Goal: Complete application form

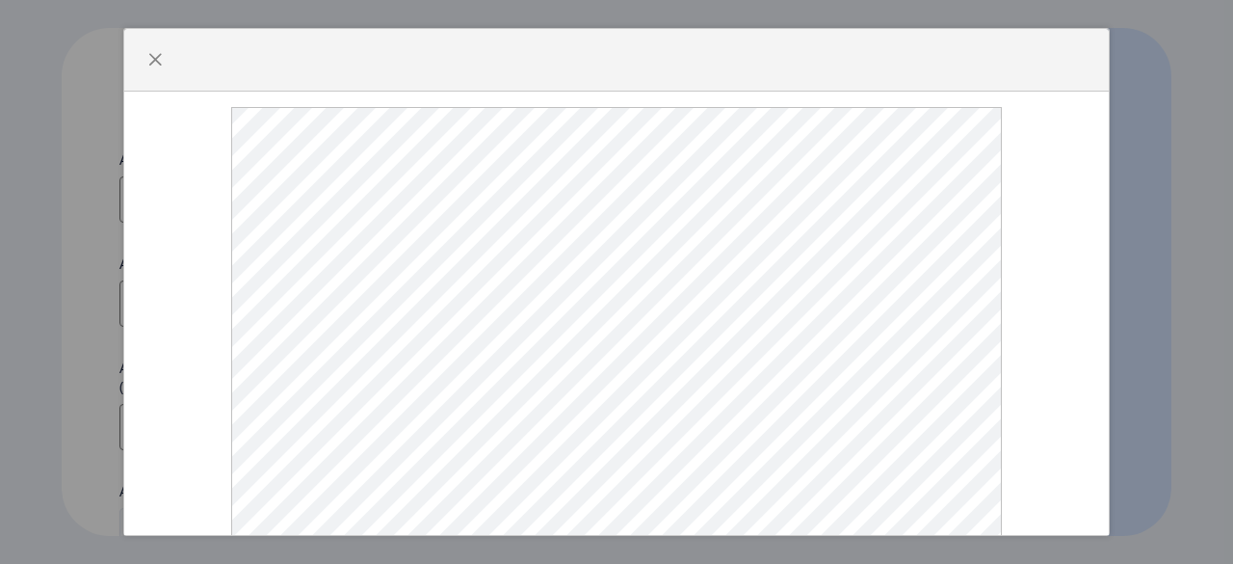
select select
click at [149, 67] on span "button" at bounding box center [154, 59] width 15 height 15
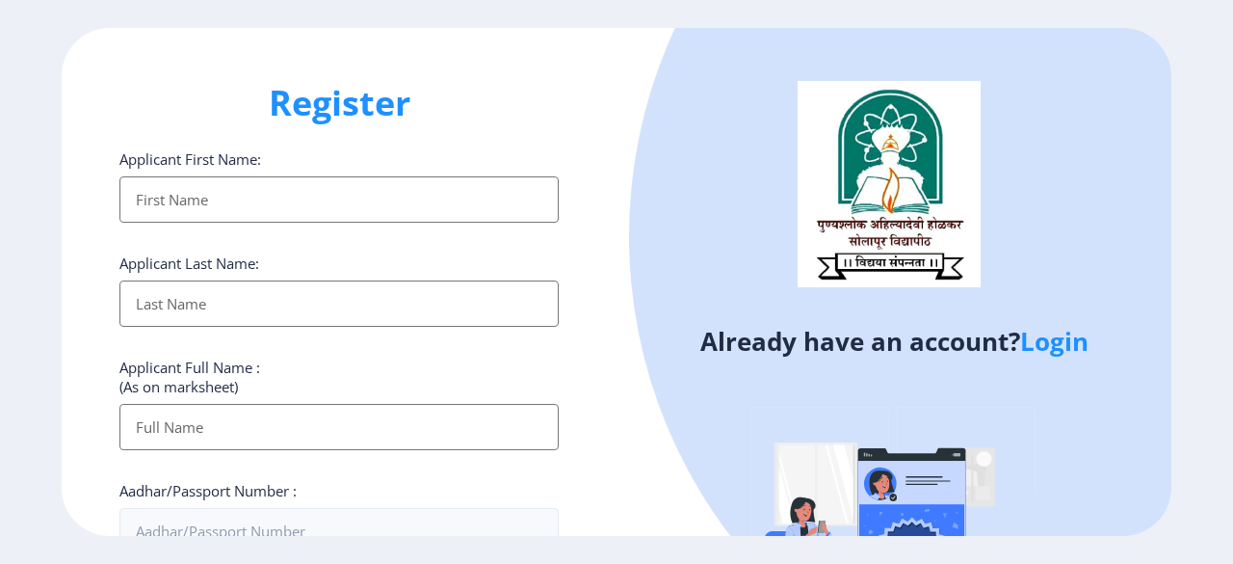
click at [304, 194] on input "Applicant First Name:" at bounding box center [338, 199] width 439 height 46
type input "[PERSON_NAME]"
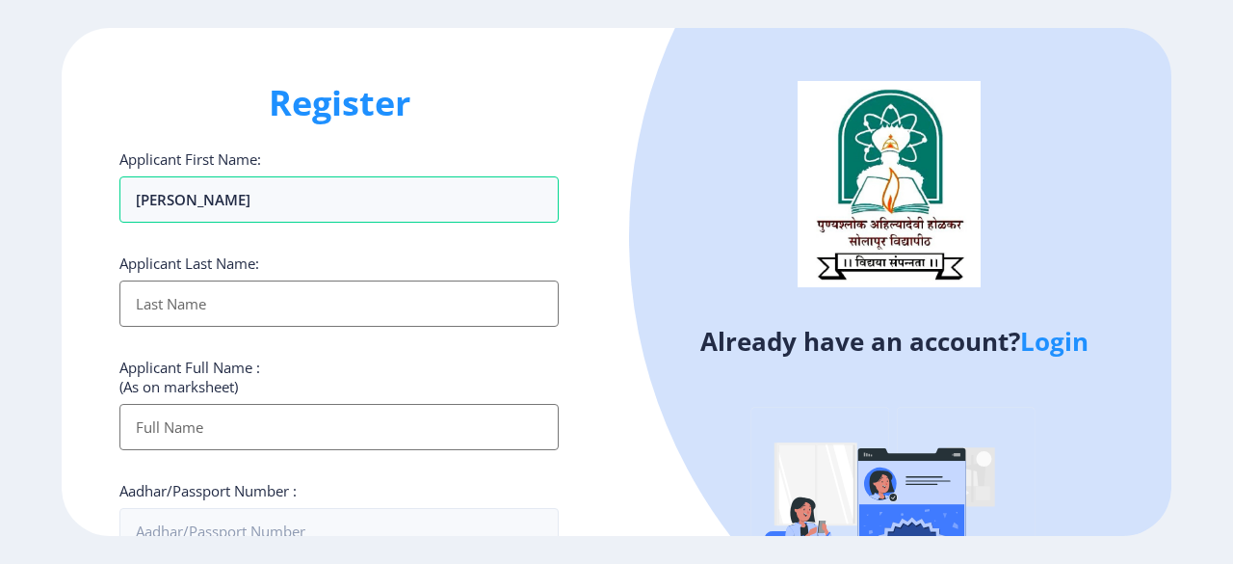
click at [256, 297] on input "Applicant First Name:" at bounding box center [338, 303] width 439 height 46
type input "gaikwad"
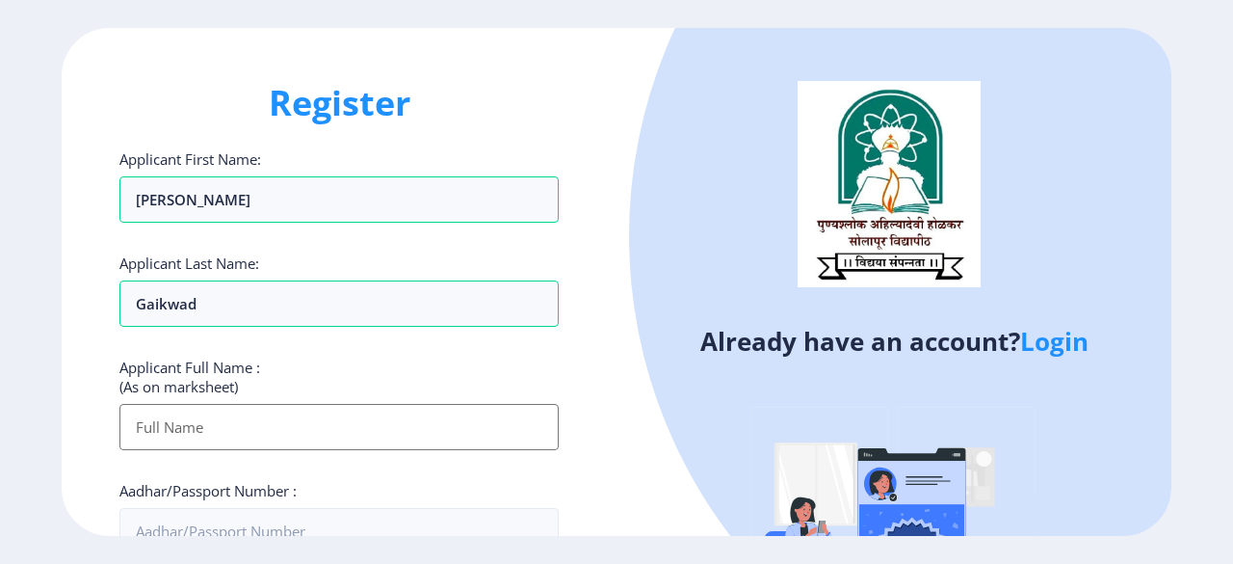
click at [294, 431] on input "Applicant First Name:" at bounding box center [338, 427] width 439 height 46
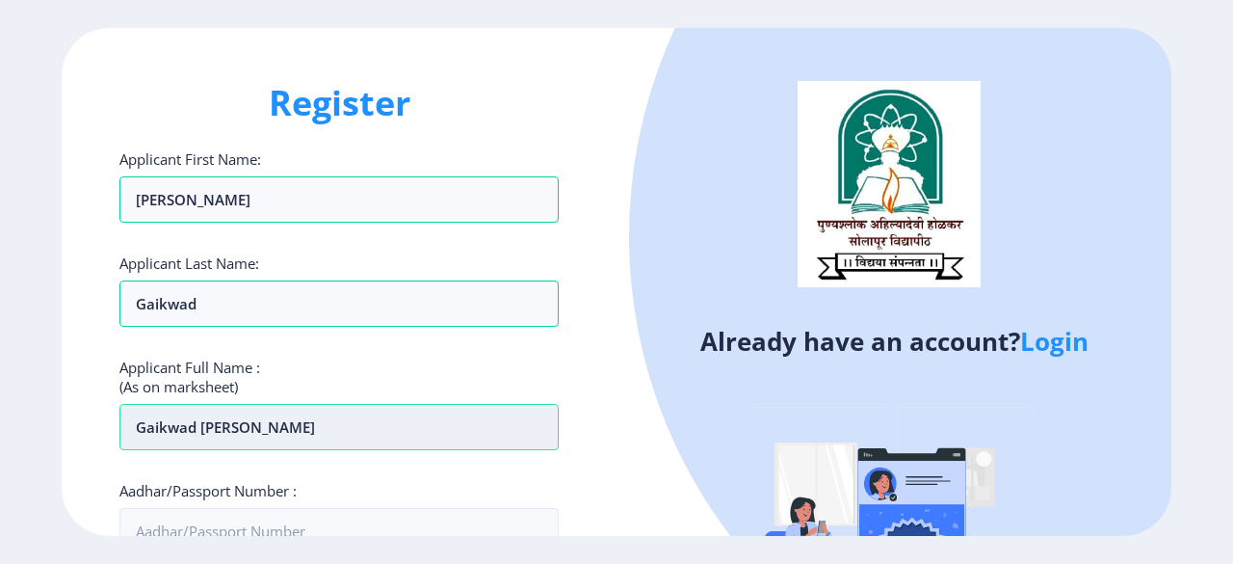
scroll to position [164, 0]
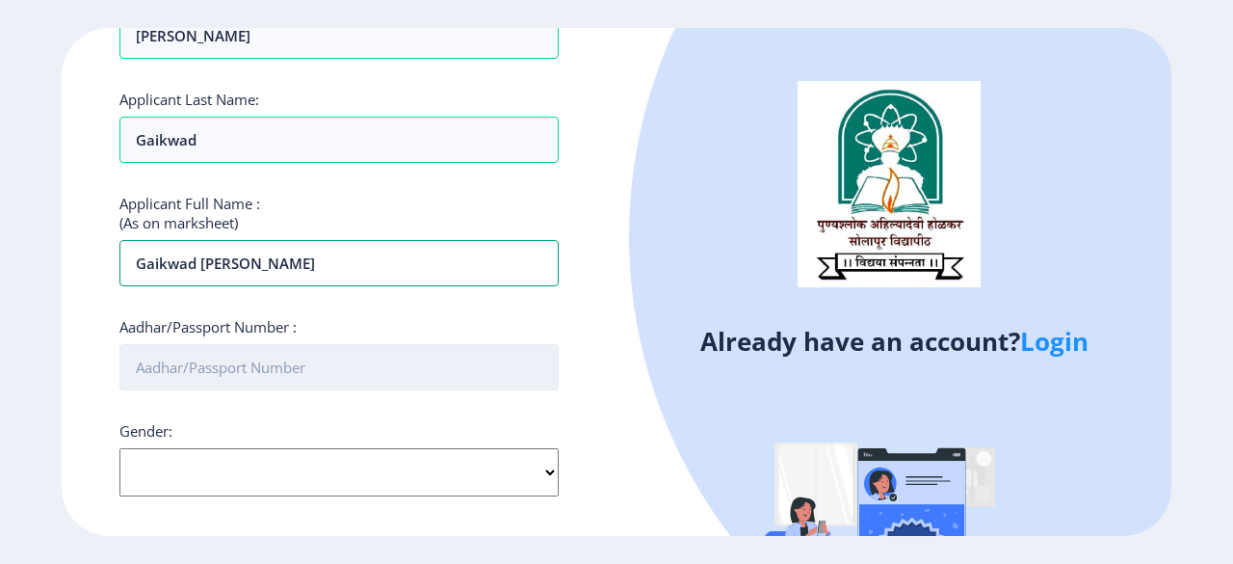
type input "gaikwad [PERSON_NAME]"
click at [301, 356] on input "Aadhar/Passport Number :" at bounding box center [338, 367] width 439 height 46
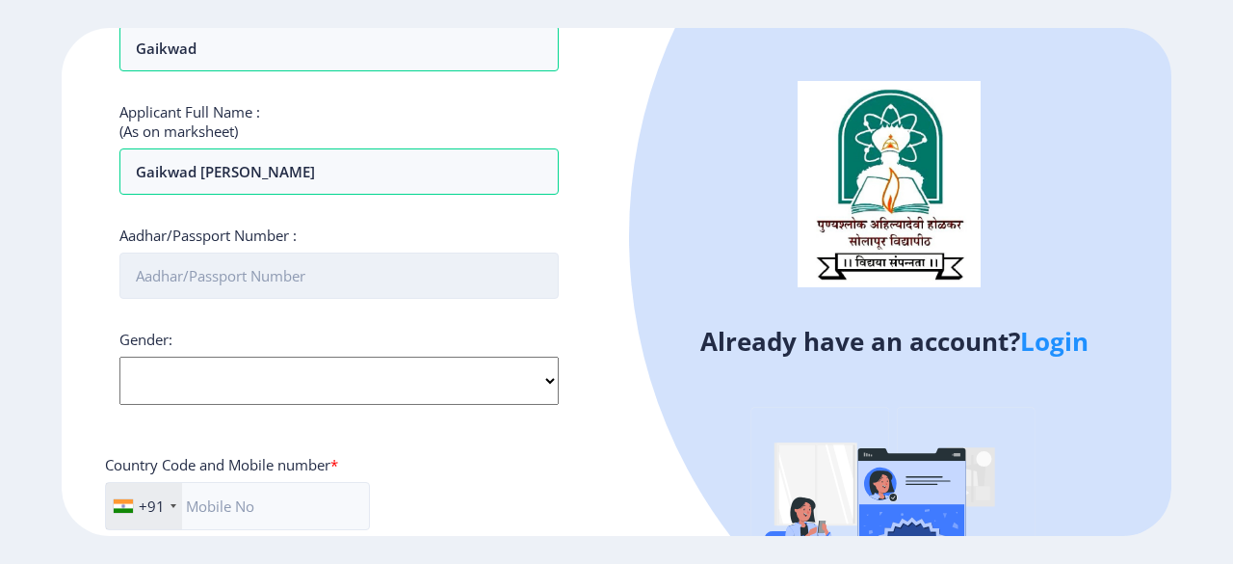
scroll to position [256, 0]
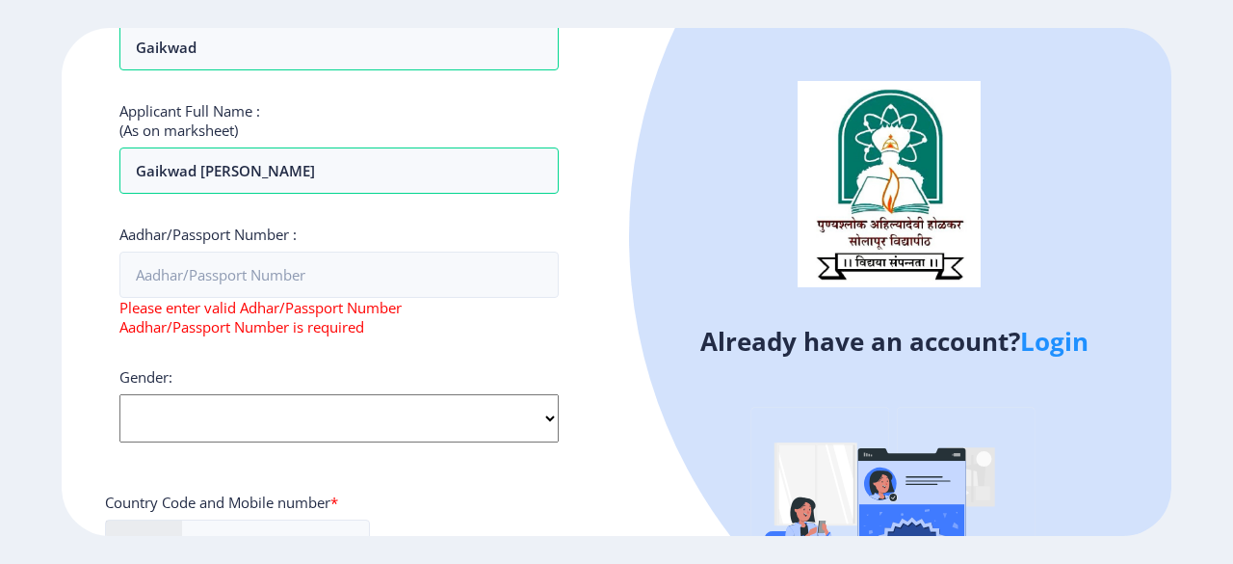
click at [322, 367] on div "Gender: Select Gender [DEMOGRAPHIC_DATA] [DEMOGRAPHIC_DATA] Other" at bounding box center [338, 404] width 439 height 75
select select "[DEMOGRAPHIC_DATA]"
click at [119, 394] on select "Select Gender [DEMOGRAPHIC_DATA] [DEMOGRAPHIC_DATA] Other" at bounding box center [338, 418] width 439 height 48
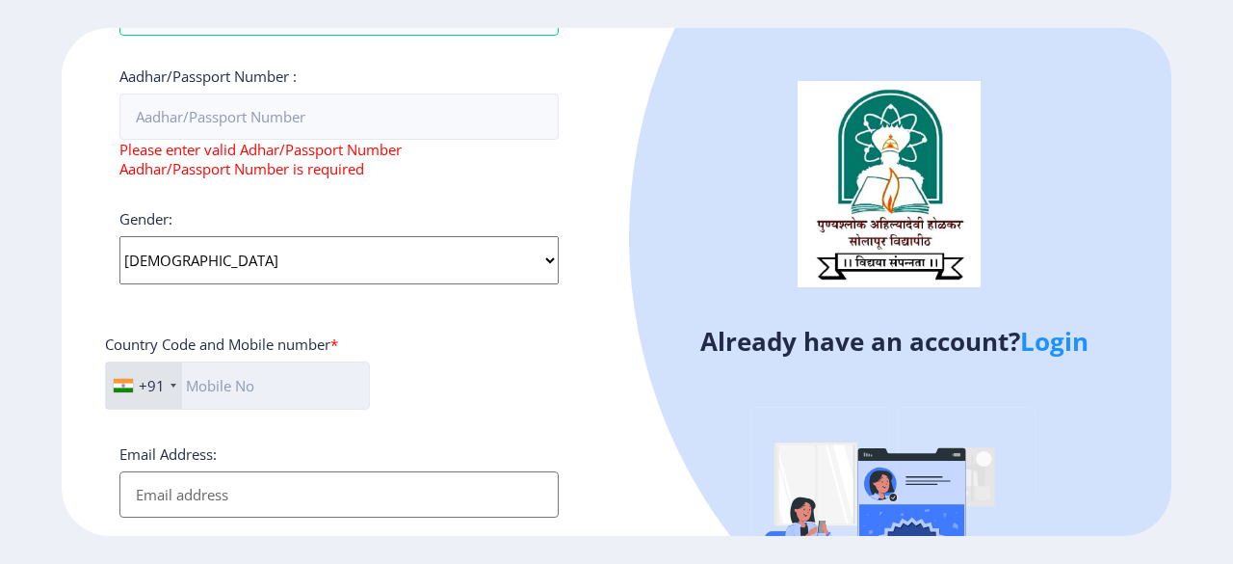
click at [241, 388] on input "text" at bounding box center [237, 385] width 265 height 48
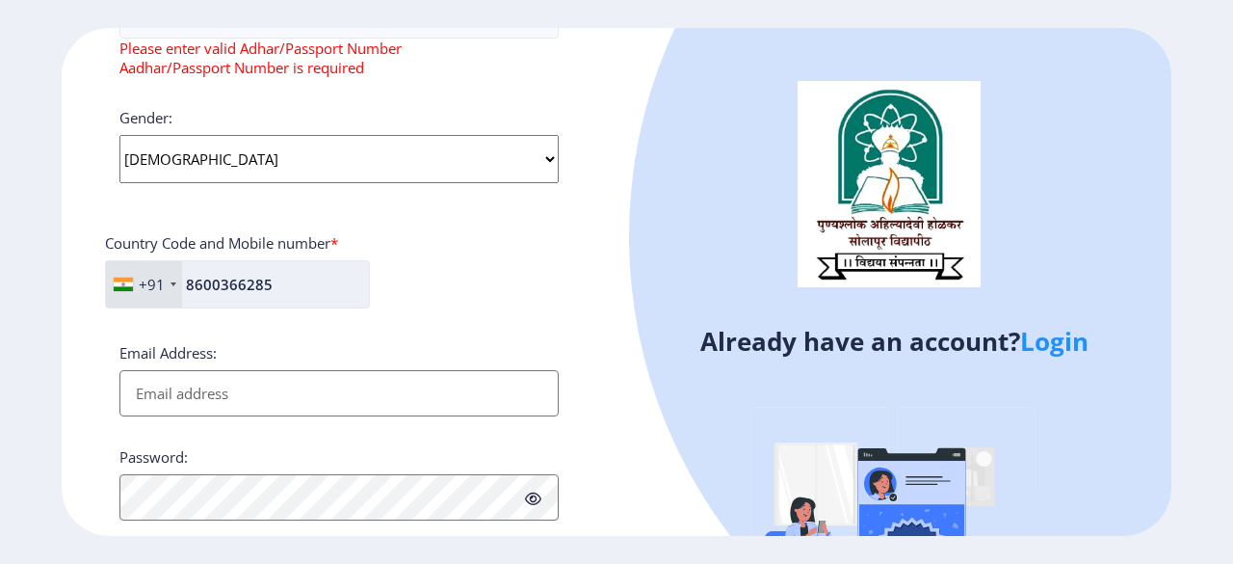
scroll to position [517, 0]
type input "8600366285"
click at [241, 388] on input "Email Address:" at bounding box center [338, 391] width 439 height 46
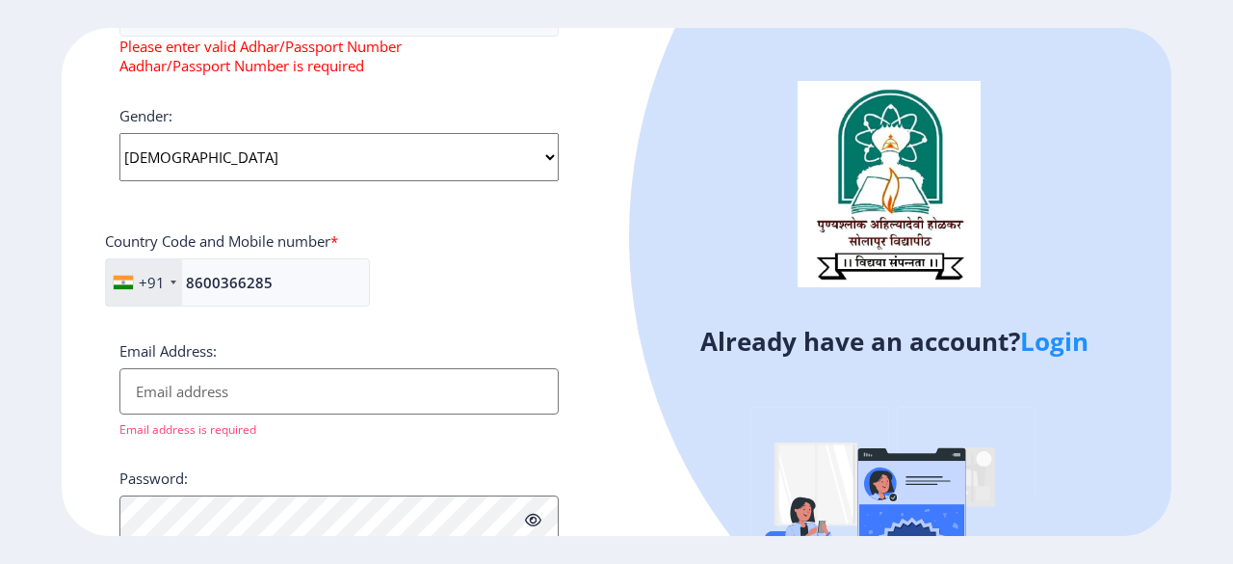
click at [424, 364] on div "Email Address: Email address is required" at bounding box center [338, 389] width 439 height 96
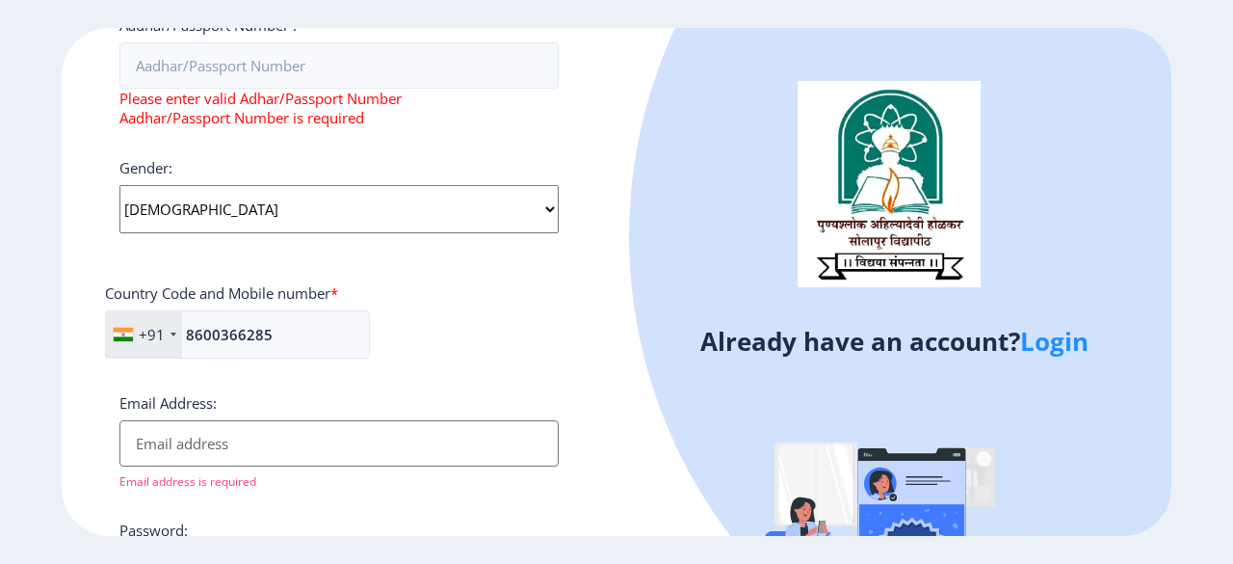
scroll to position [463, 0]
click at [198, 450] on input "Email Address:" at bounding box center [338, 445] width 439 height 46
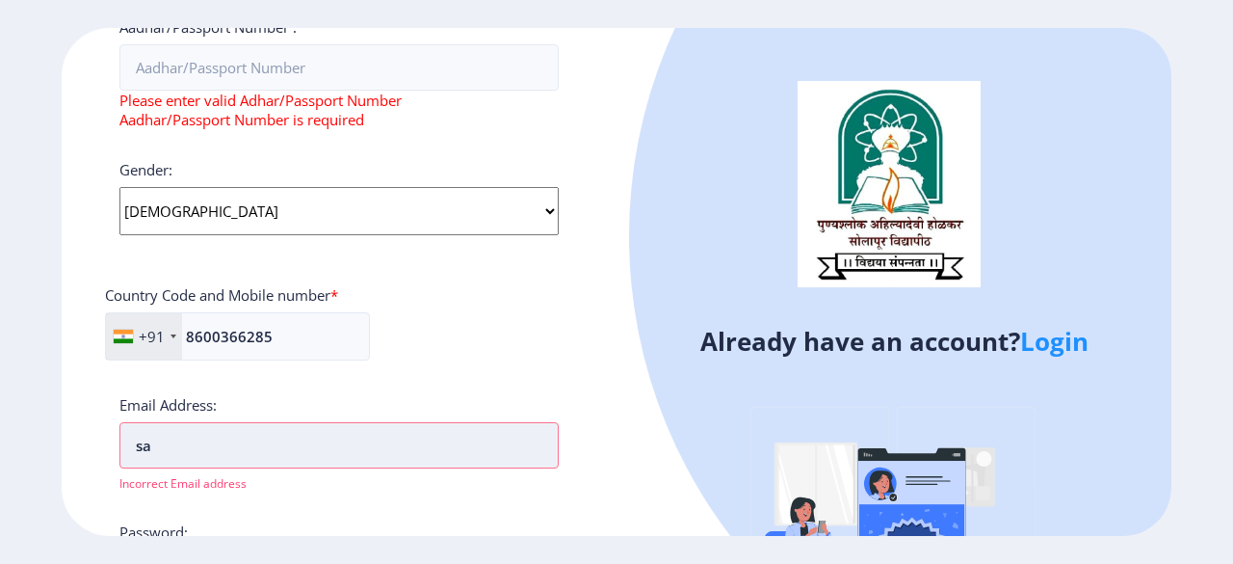
type input "s"
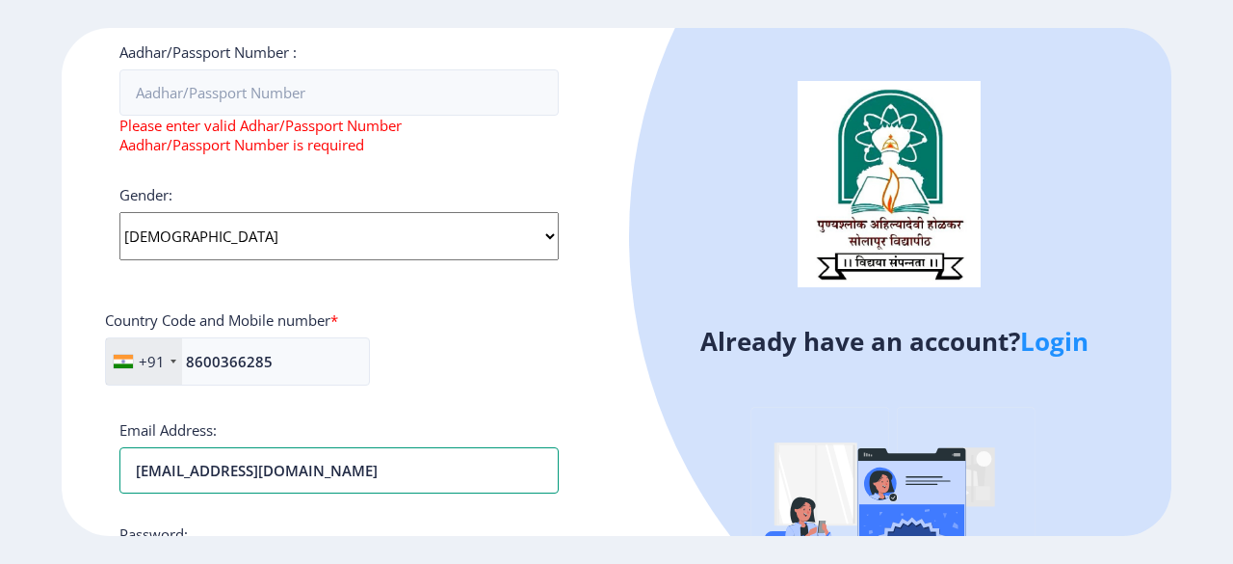
scroll to position [437, 0]
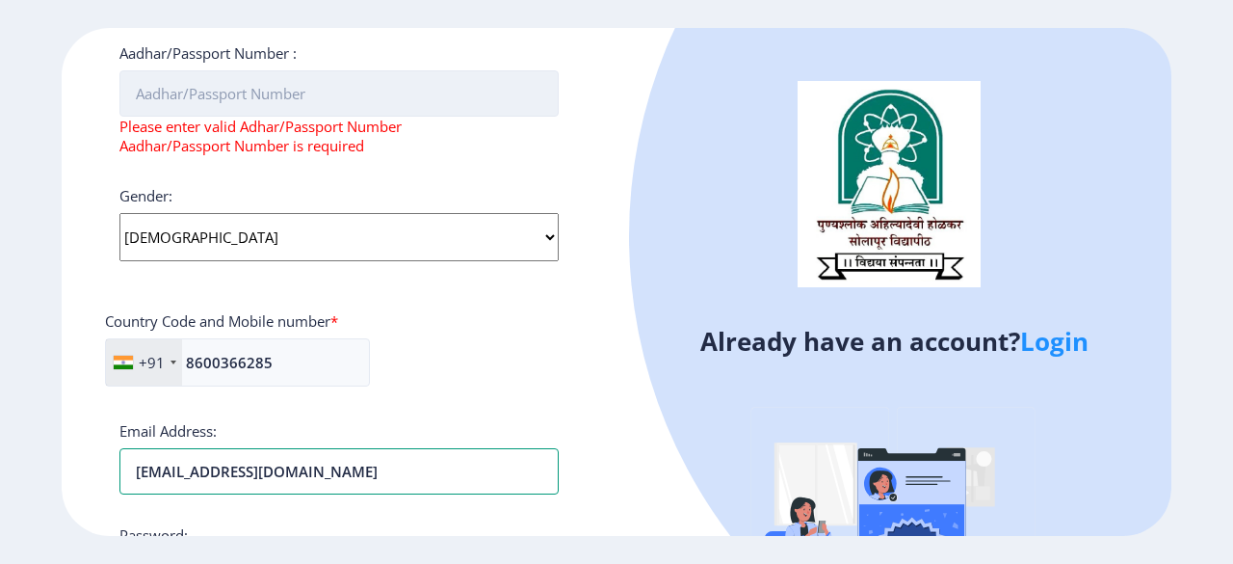
type input "[EMAIL_ADDRESS][DOMAIN_NAME]"
click at [372, 99] on input "Aadhar/Passport Number :" at bounding box center [338, 93] width 439 height 46
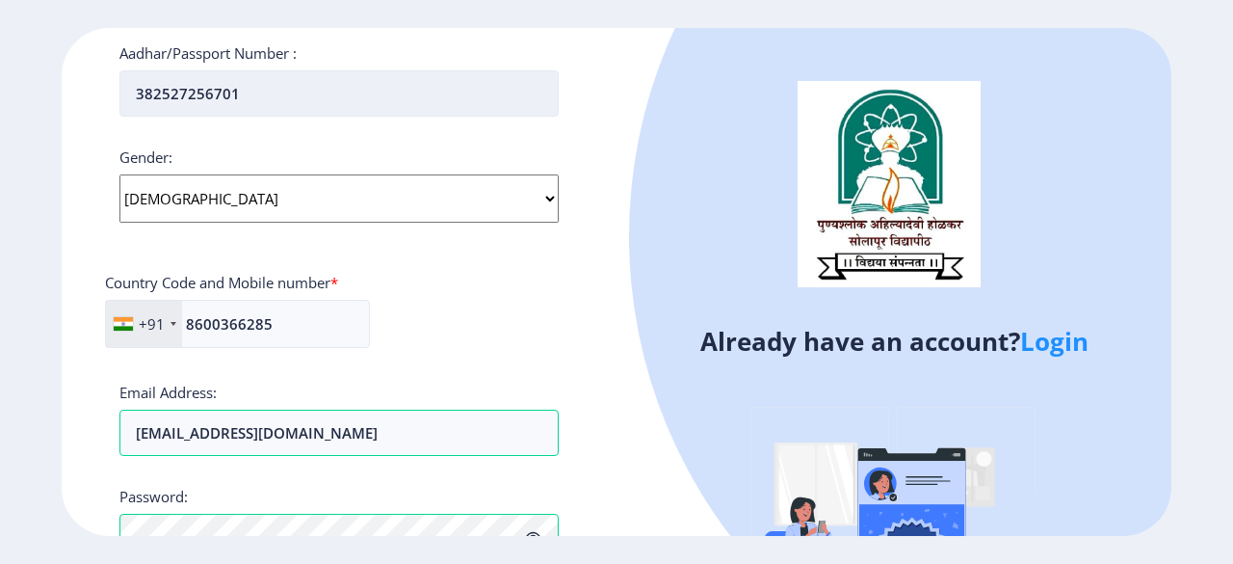
scroll to position [645, 0]
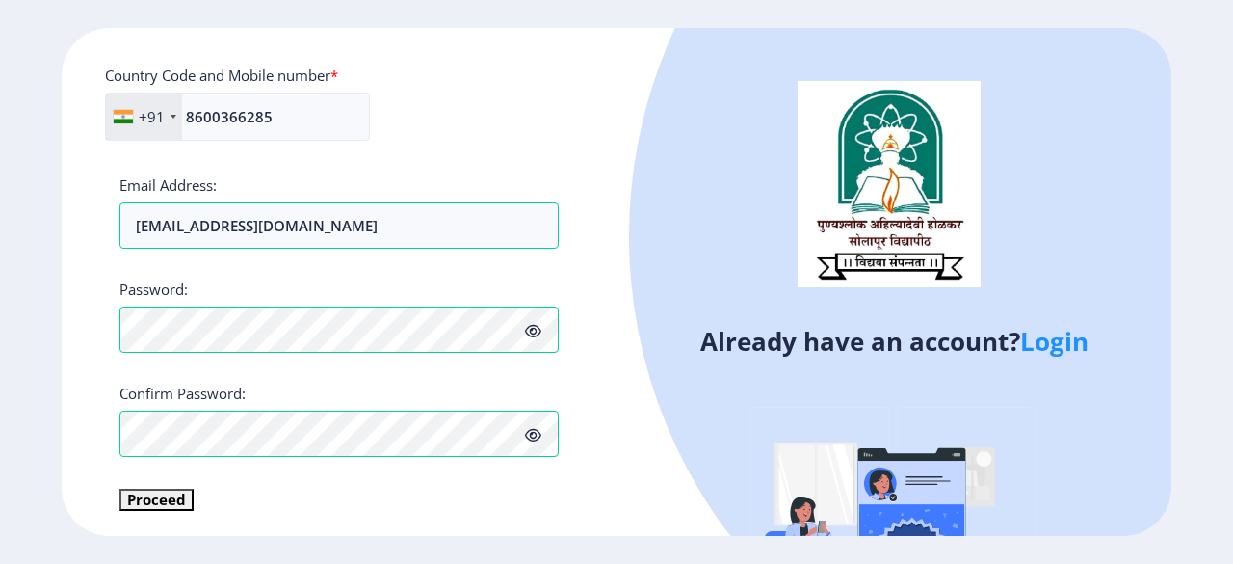
type input "382527256701"
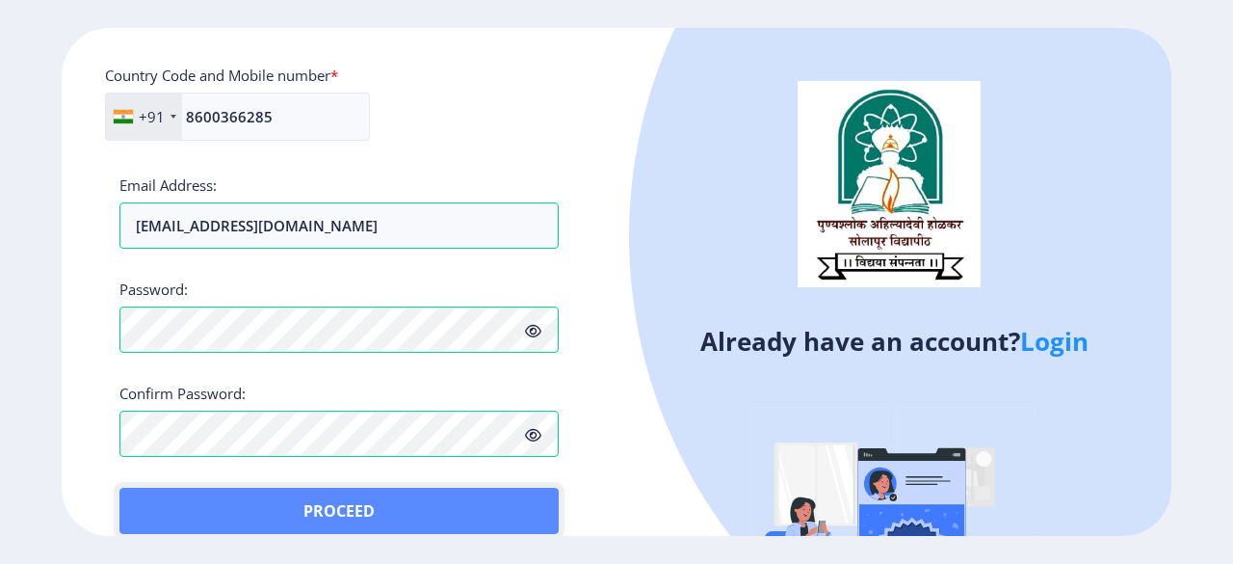
click at [164, 494] on button "Proceed" at bounding box center [338, 511] width 439 height 46
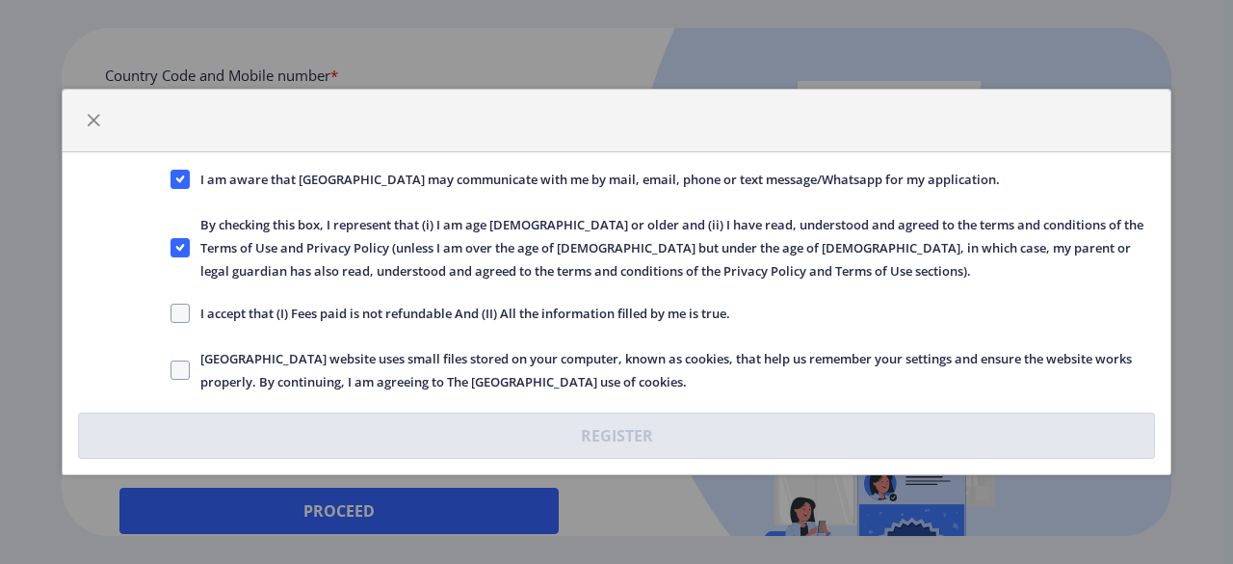
click at [177, 302] on label "I accept that (I) Fees paid is not refundable And (II) All the information fill…" at bounding box center [451, 313] width 560 height 23
click at [172, 313] on input "I accept that (I) Fees paid is not refundable And (II) All the information fill…" at bounding box center [171, 313] width 1 height 1
checkbox input "true"
click at [190, 373] on span "[GEOGRAPHIC_DATA] website uses small files stored on your computer, known as co…" at bounding box center [672, 370] width 965 height 46
click at [172, 371] on input "[GEOGRAPHIC_DATA] website uses small files stored on your computer, known as co…" at bounding box center [171, 370] width 1 height 1
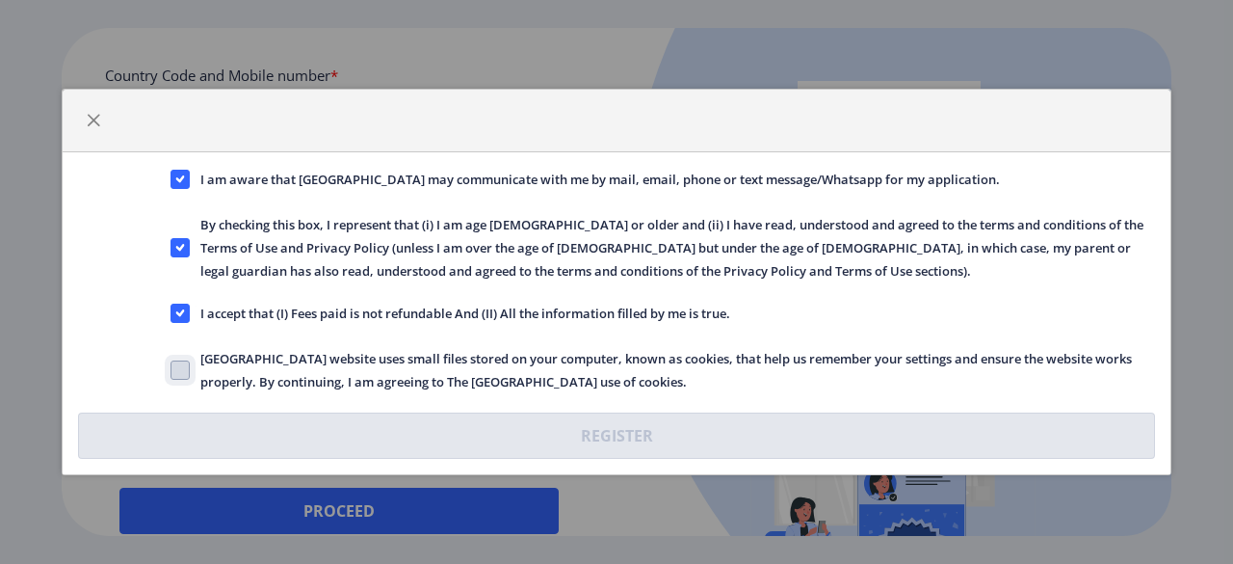
checkbox input "true"
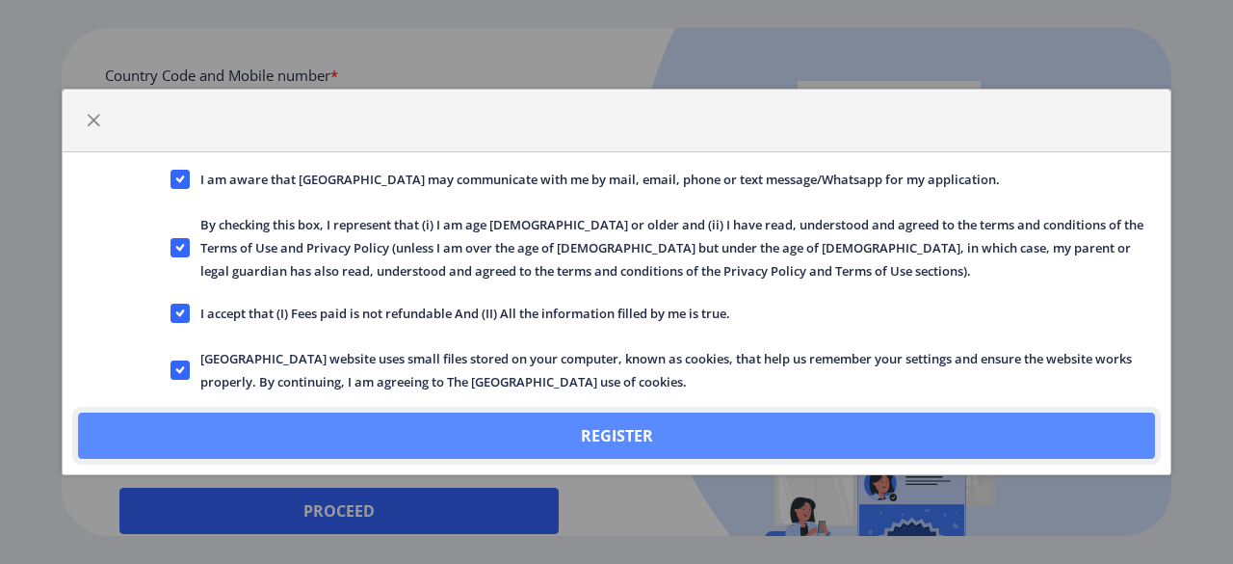
click at [382, 431] on button "Register" at bounding box center [616, 435] width 1077 height 46
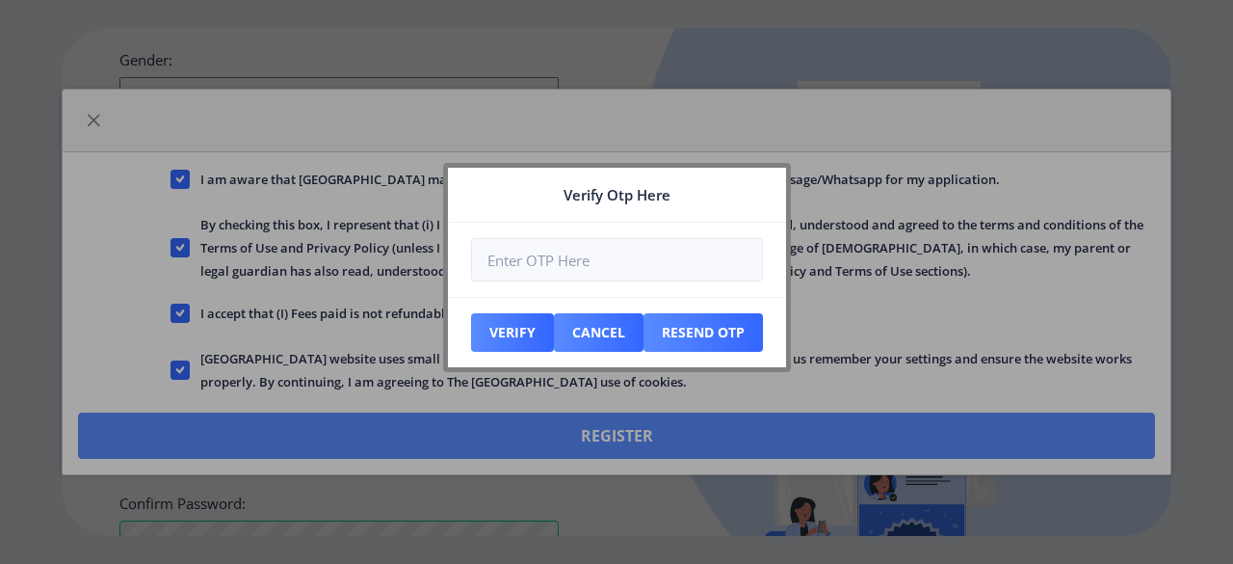
scroll to position [753, 0]
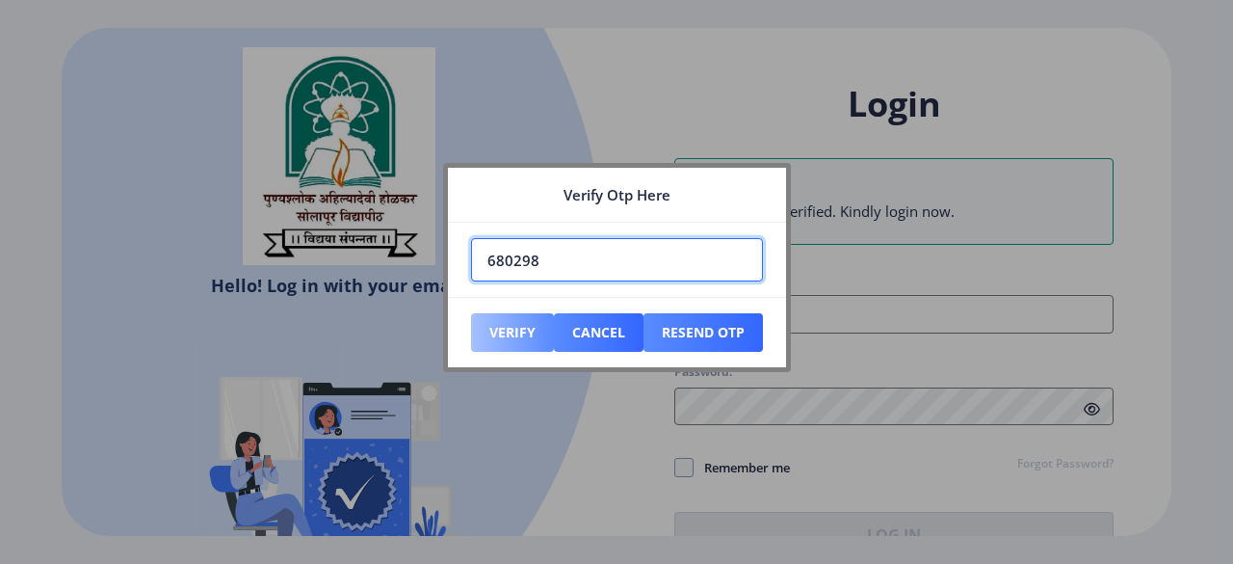
type input "680298"
click at [513, 323] on button "Verify" at bounding box center [512, 332] width 83 height 39
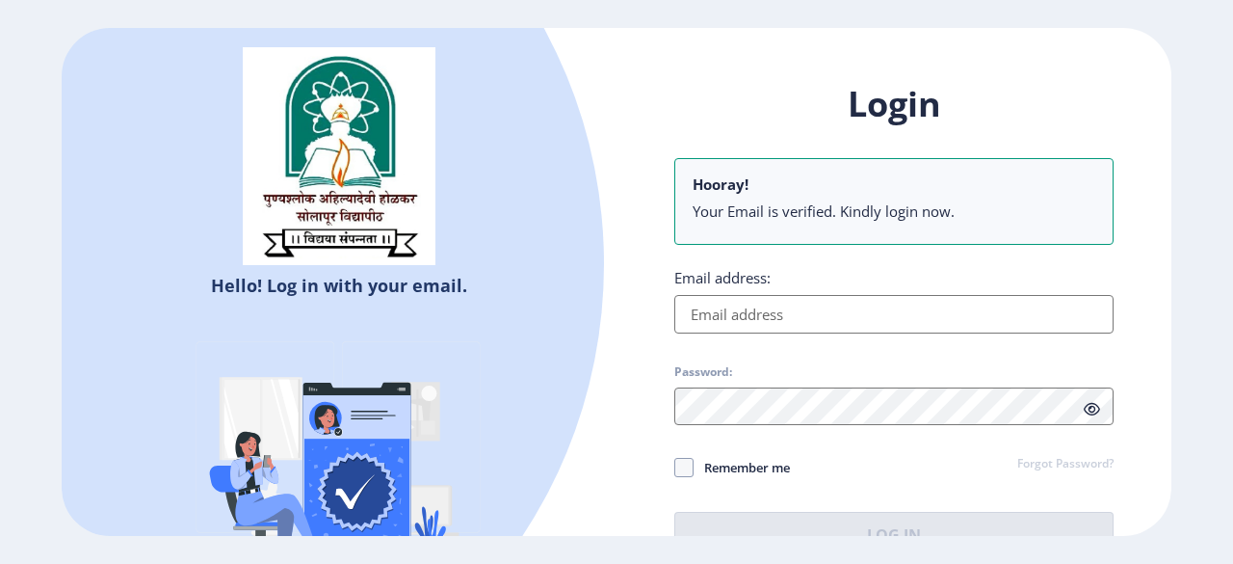
click at [765, 319] on input "Email address:" at bounding box center [893, 314] width 439 height 39
type input "[EMAIL_ADDRESS][DOMAIN_NAME]"
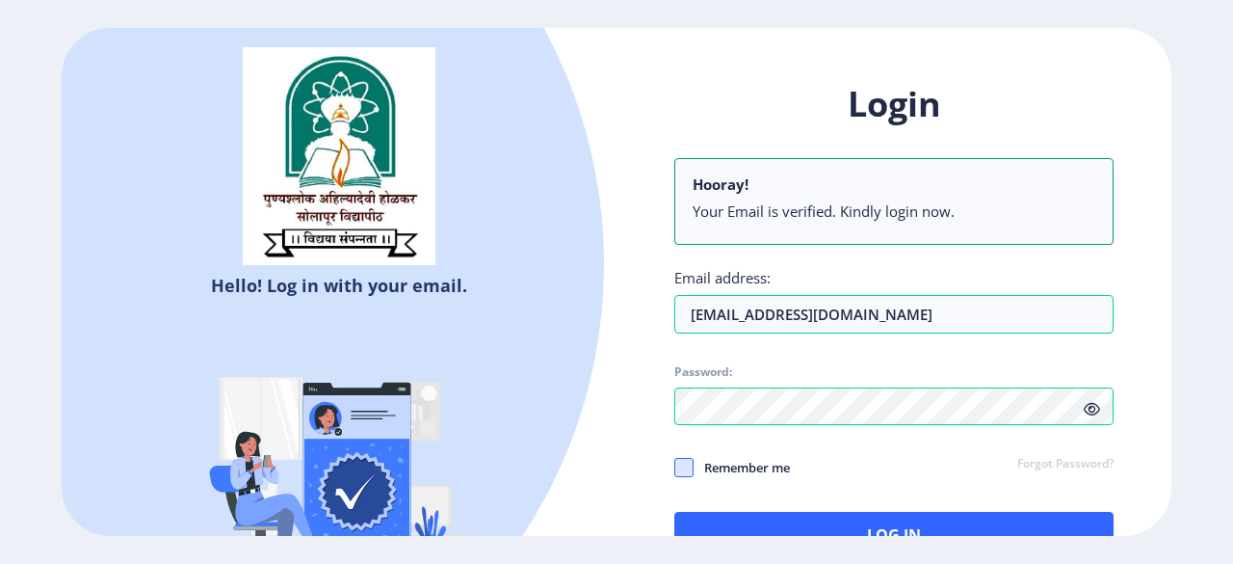
click at [689, 471] on span at bounding box center [683, 467] width 19 height 19
click at [675, 468] on input "Remember me" at bounding box center [674, 467] width 1 height 1
checkbox input "true"
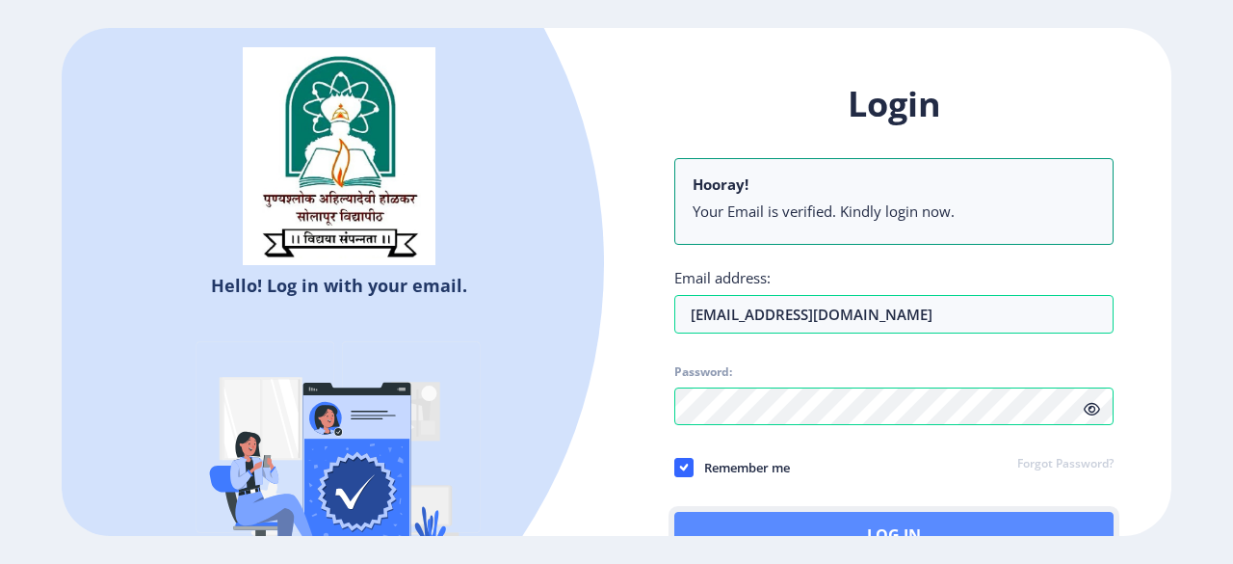
click at [802, 519] on button "Log In" at bounding box center [893, 535] width 439 height 46
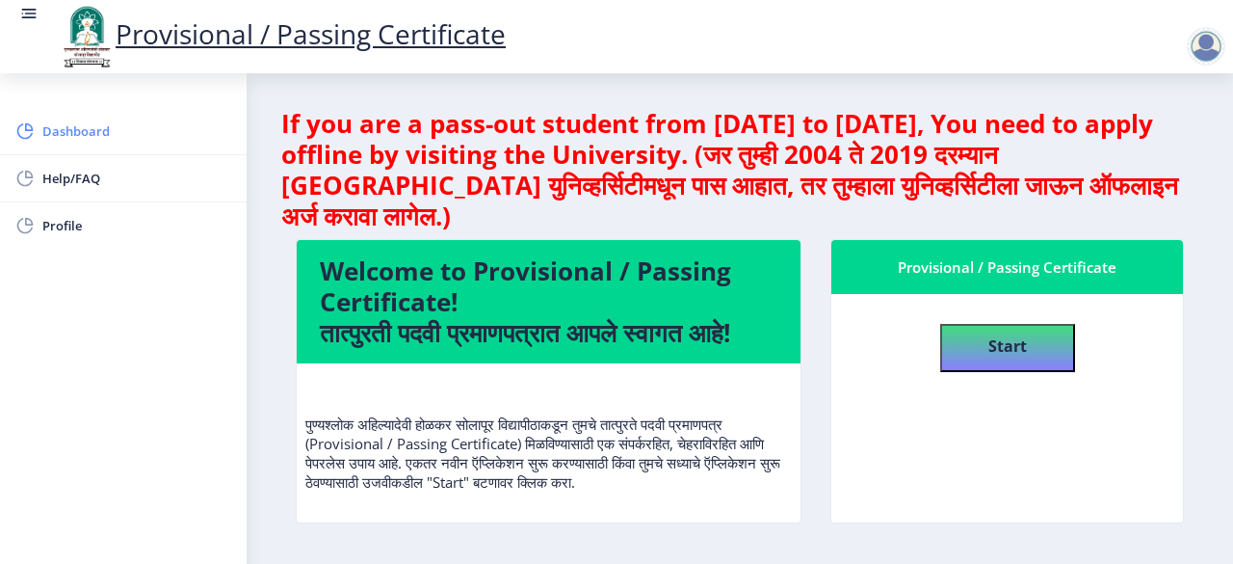
click at [148, 124] on span "Dashboard" at bounding box center [136, 130] width 189 height 23
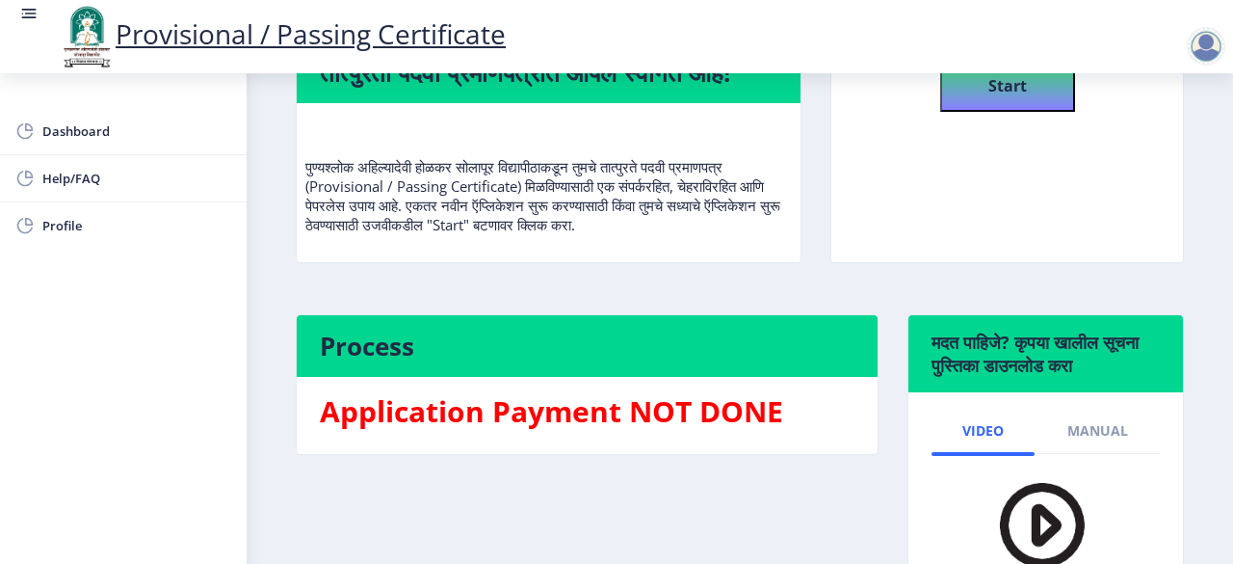
scroll to position [272, 0]
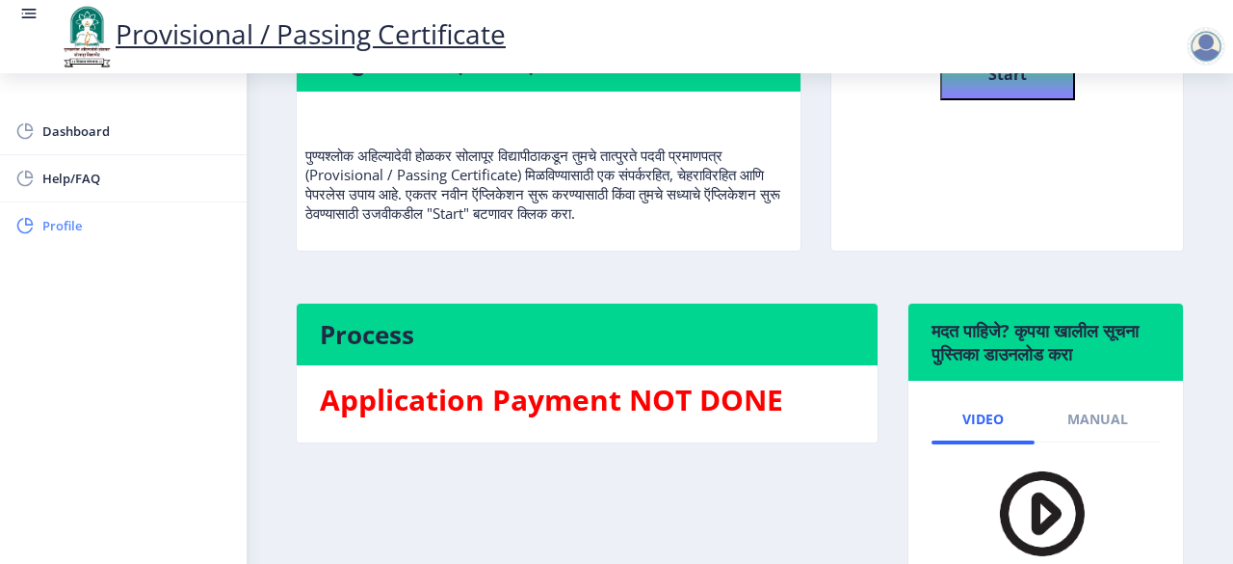
click at [93, 221] on span "Profile" at bounding box center [136, 225] width 189 height 23
select select
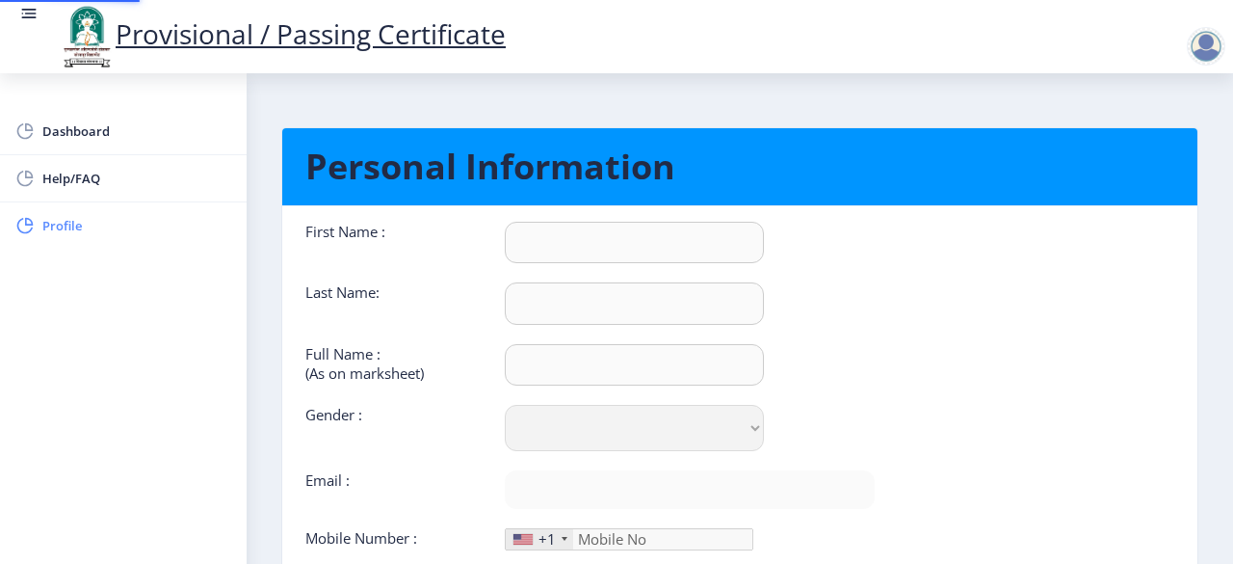
type input "[PERSON_NAME]"
type input "gaikwad"
type input "gaikwad [PERSON_NAME]"
select select "[DEMOGRAPHIC_DATA]"
type input "[EMAIL_ADDRESS][DOMAIN_NAME]"
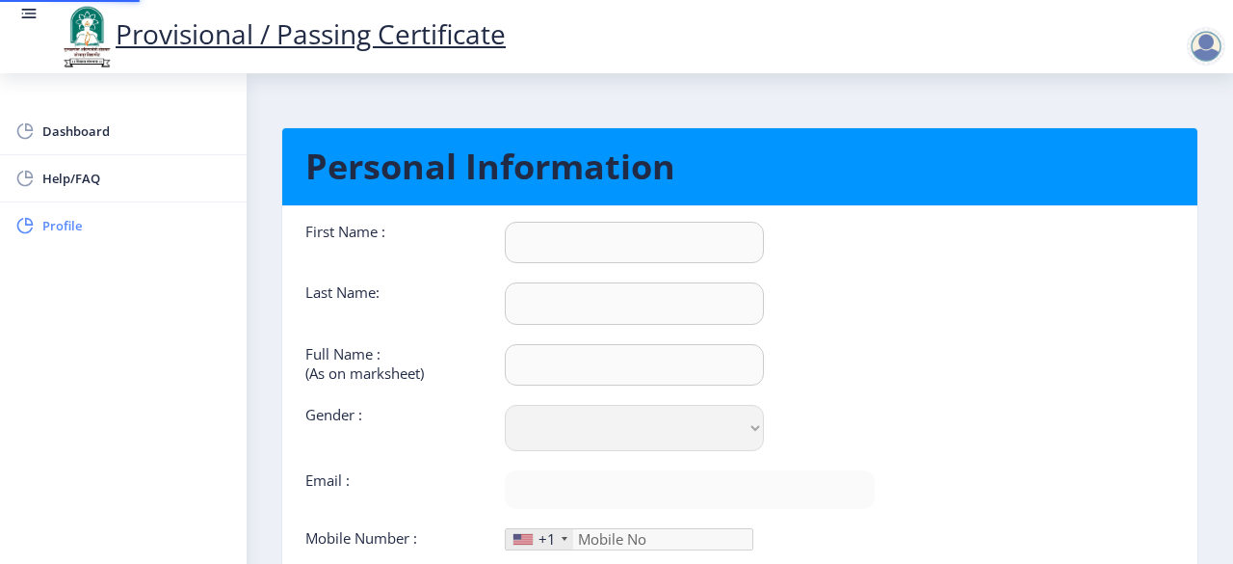
type input "8600366285"
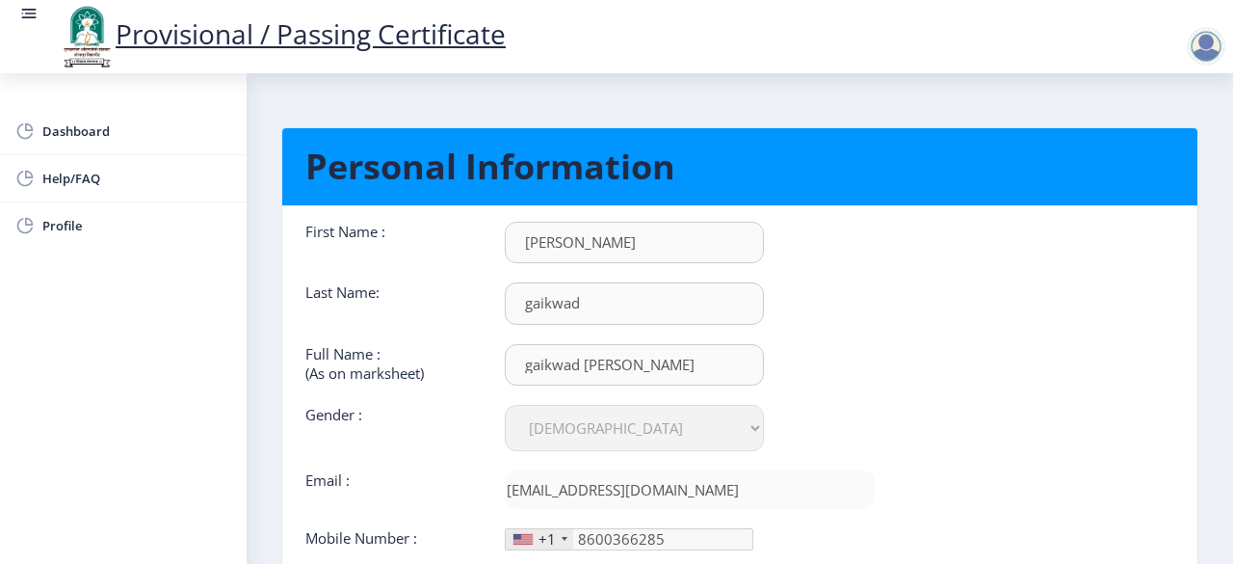
scroll to position [194, 0]
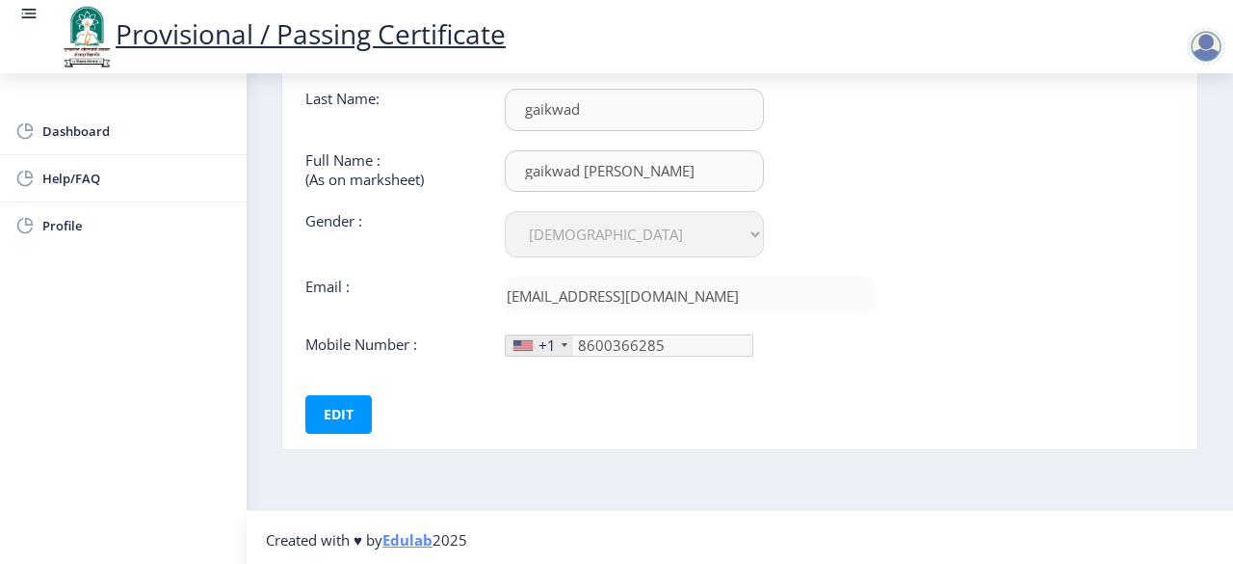
click at [559, 343] on div "+1" at bounding box center [539, 345] width 67 height 20
click at [530, 340] on div at bounding box center [523, 345] width 19 height 11
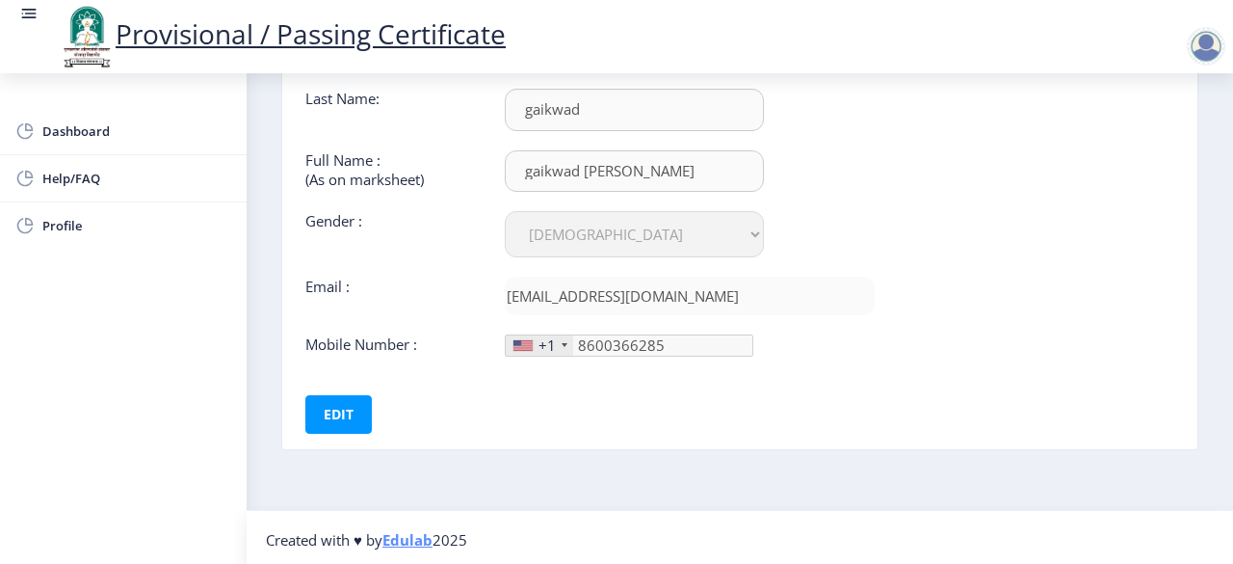
click at [530, 340] on div at bounding box center [523, 345] width 19 height 11
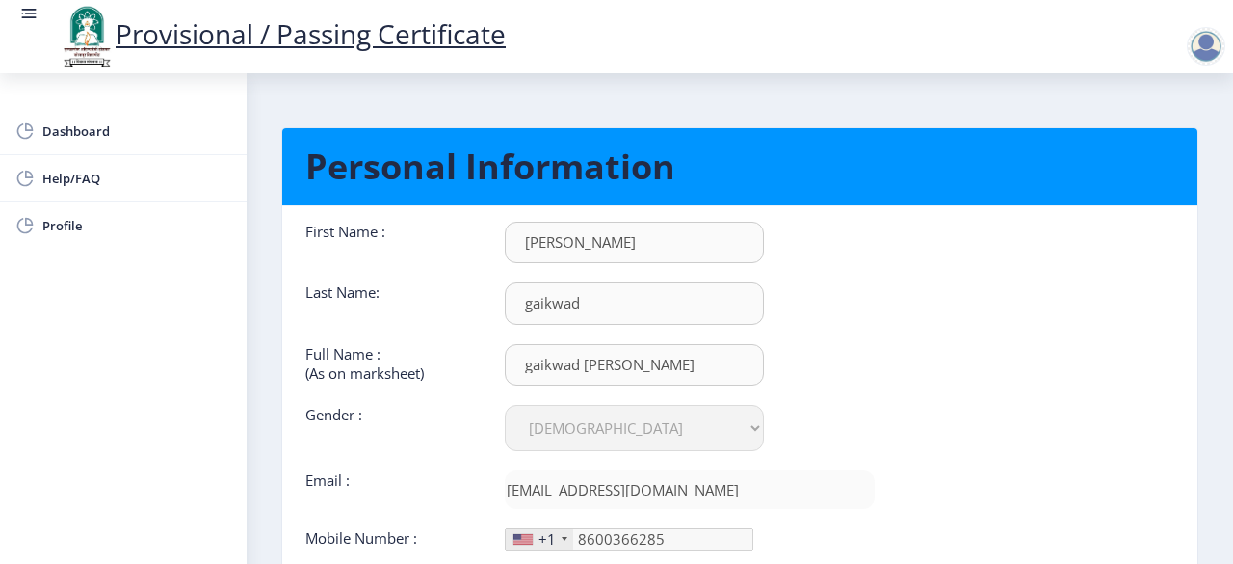
scroll to position [99, 0]
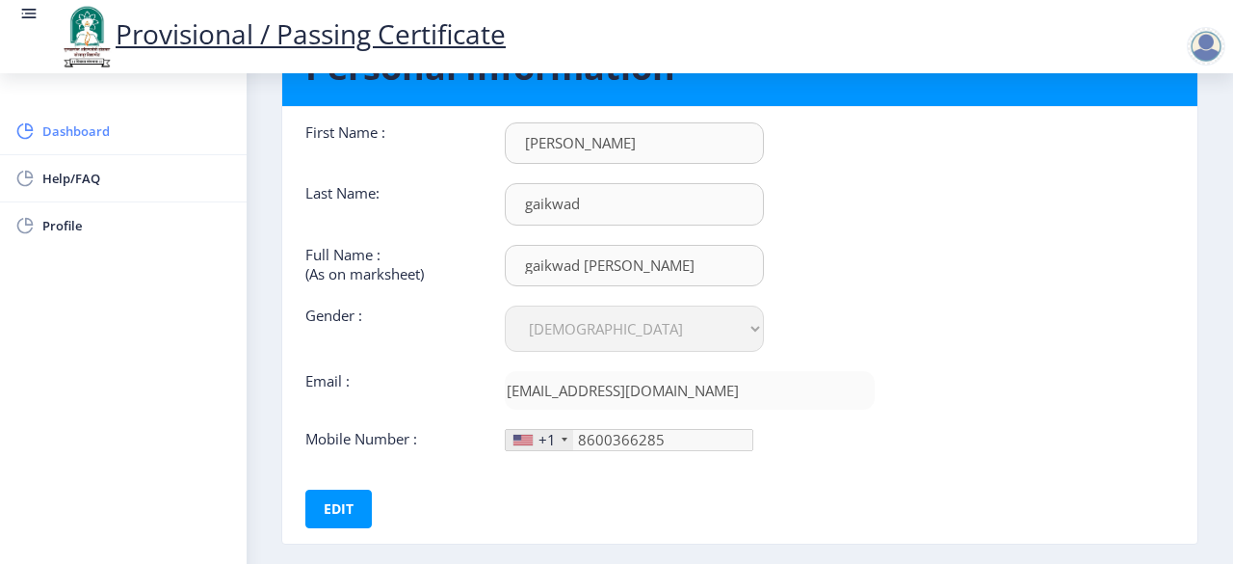
click at [78, 143] on link "Dashboard" at bounding box center [123, 131] width 247 height 46
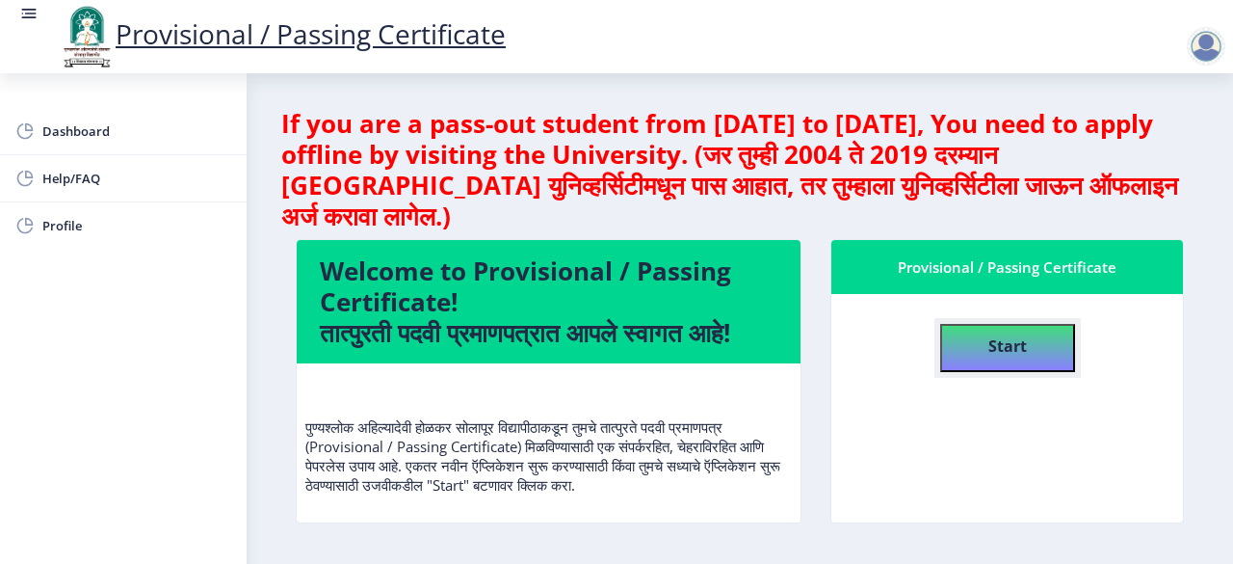
click at [980, 351] on button "Start" at bounding box center [1007, 348] width 135 height 48
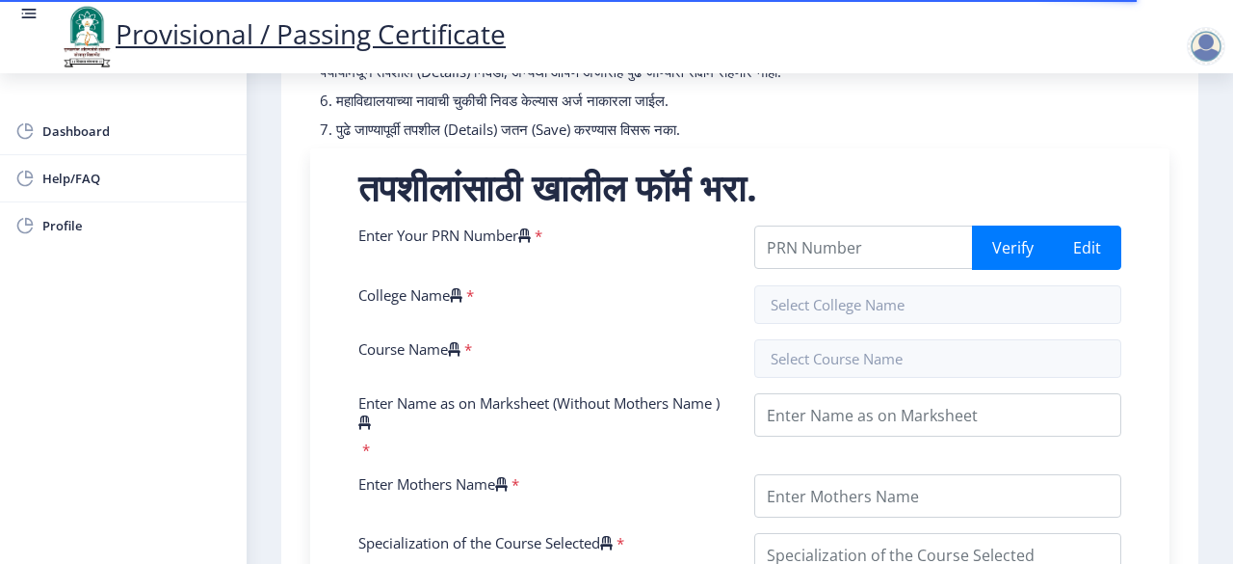
scroll to position [325, 0]
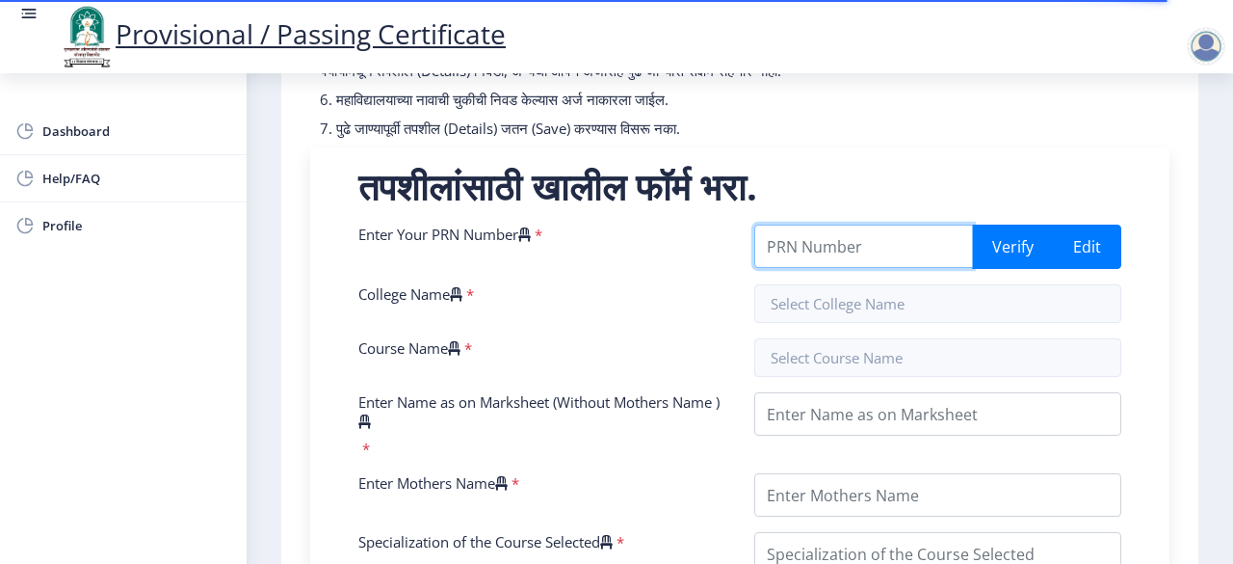
click at [846, 261] on input "Enter Your PRN Number" at bounding box center [863, 245] width 219 height 43
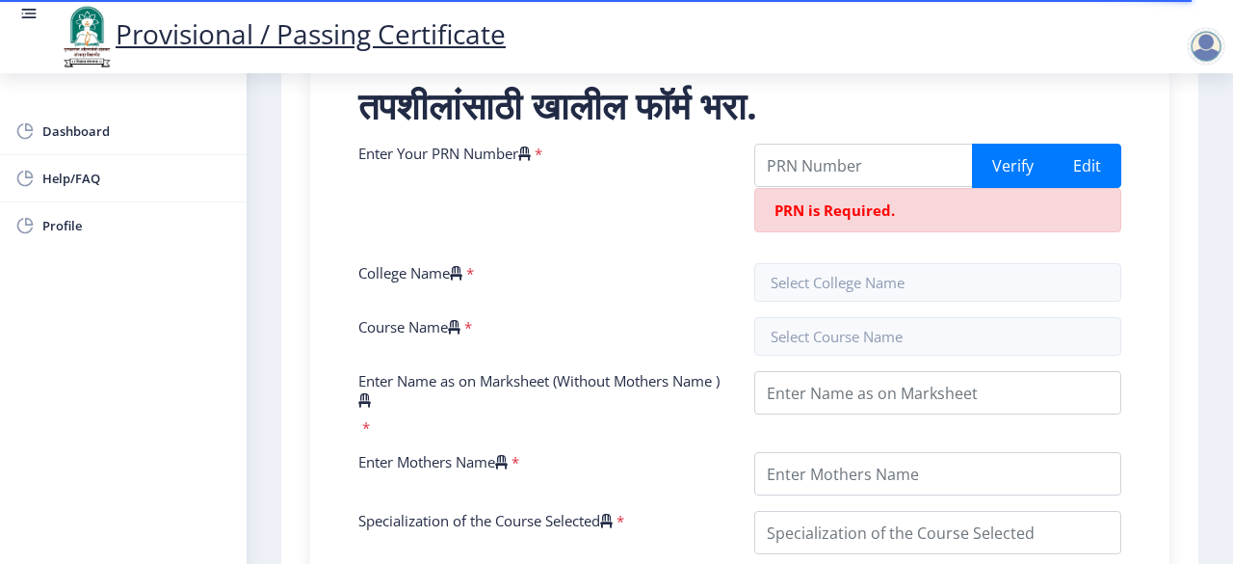
click at [829, 295] on input "text" at bounding box center [937, 282] width 367 height 39
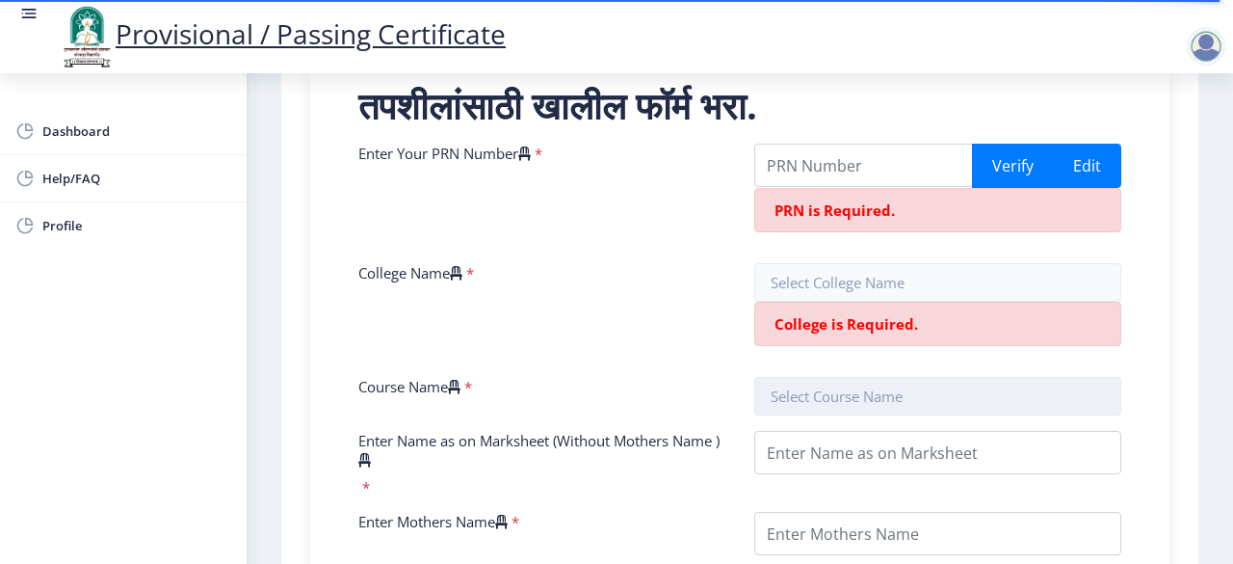
click at [808, 337] on nb-layout "Provisional / Passing Certificate Dashboard Help/FAQ Profile 1 First Step 2 Sec…" at bounding box center [616, 282] width 1233 height 564
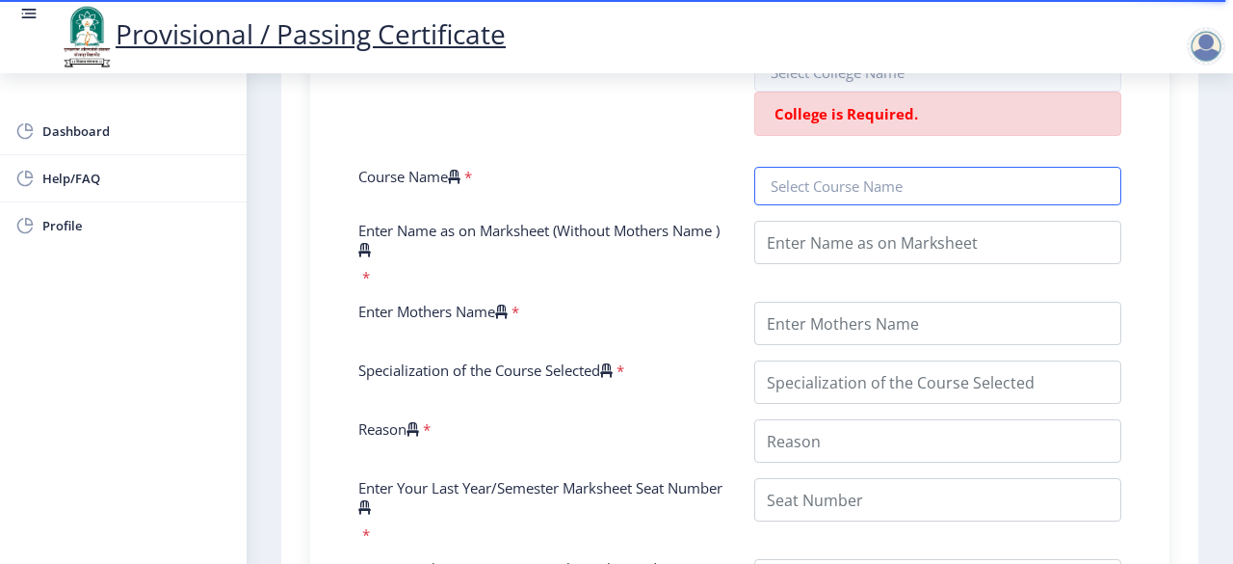
scroll to position [620, 0]
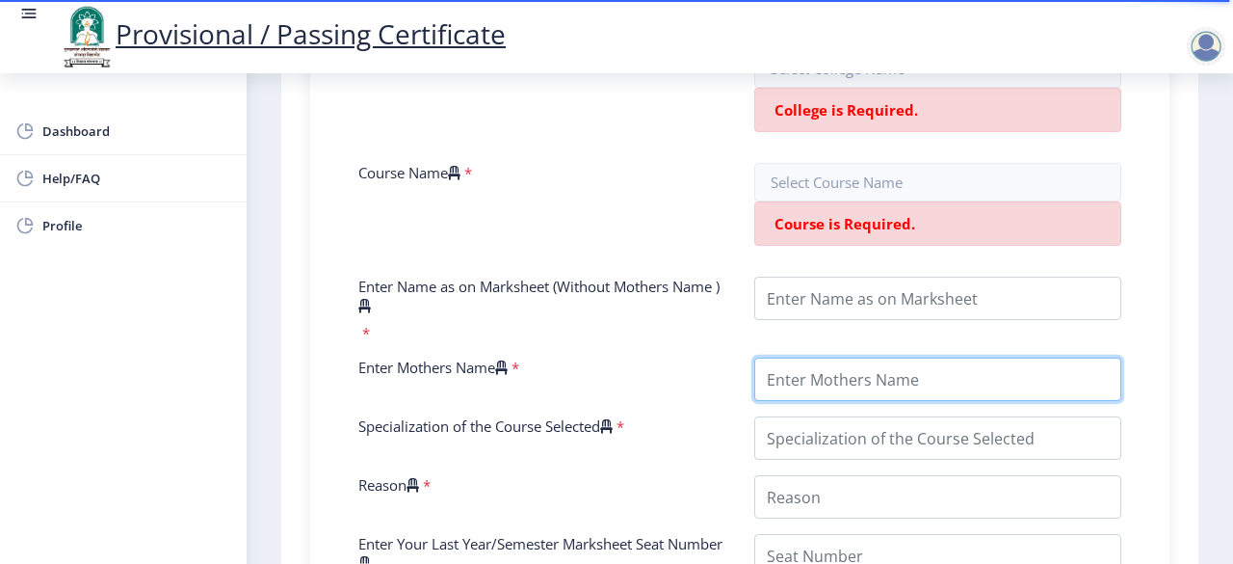
click at [806, 350] on div "Enter Your PRN Number * Verify Edit PRN is Required. College Name * College is …" at bounding box center [740, 460] width 792 height 1060
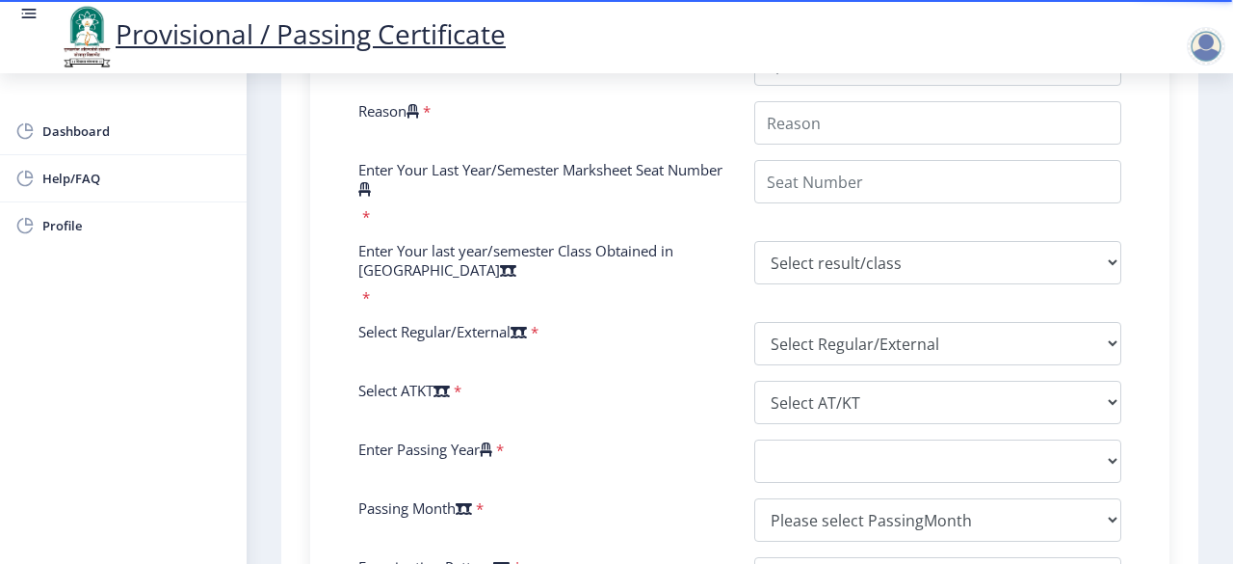
scroll to position [1020, 0]
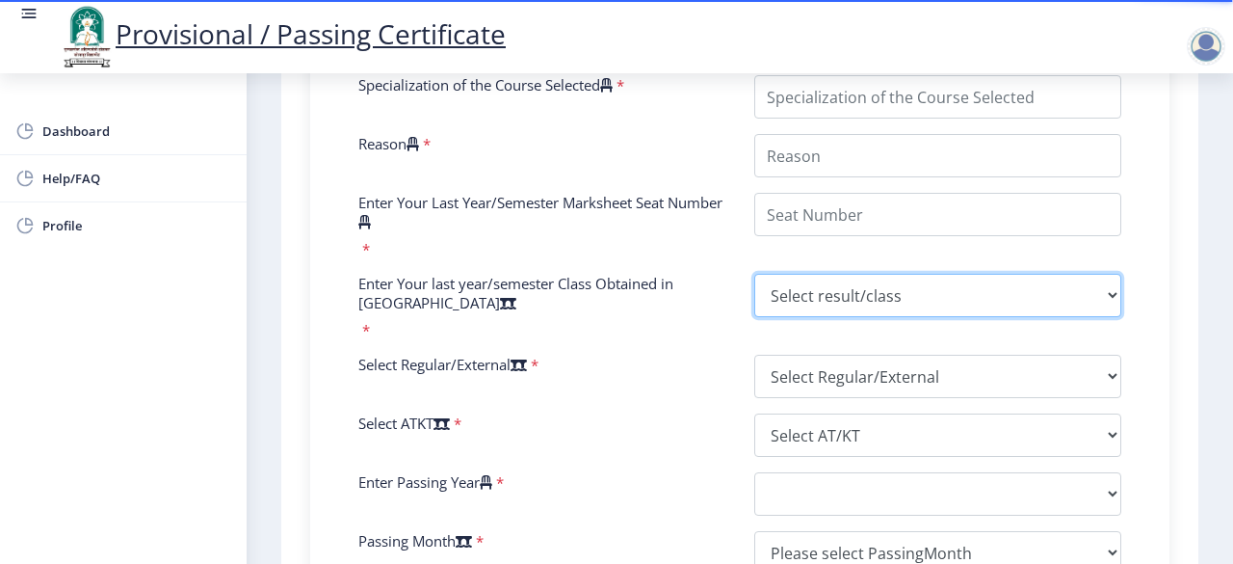
click at [895, 240] on div "Enter Your PRN Number * Verify Edit PRN is Required. College Name * College is …" at bounding box center [740, 89] width 792 height 1120
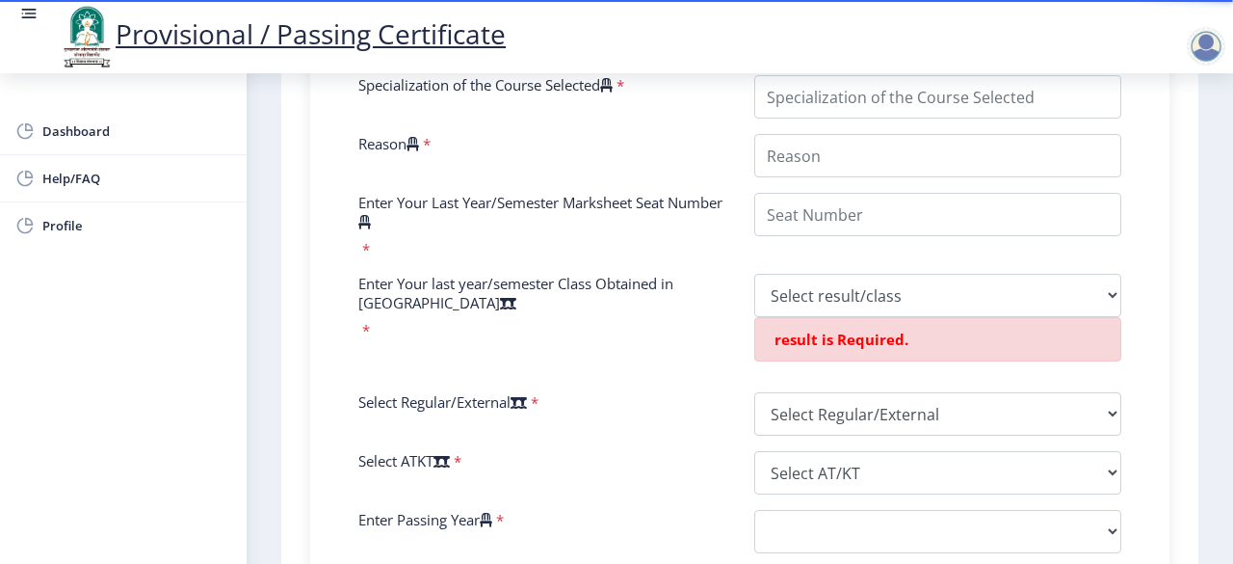
click at [663, 292] on label "Enter Your last year/semester Class Obtained in [GEOGRAPHIC_DATA]" at bounding box center [541, 293] width 367 height 39
click at [754, 292] on select "Select result/class DISTINCTION FIRST CLASS HIGHER SECOND CLASS SECOND CLASS PA…" at bounding box center [937, 295] width 367 height 43
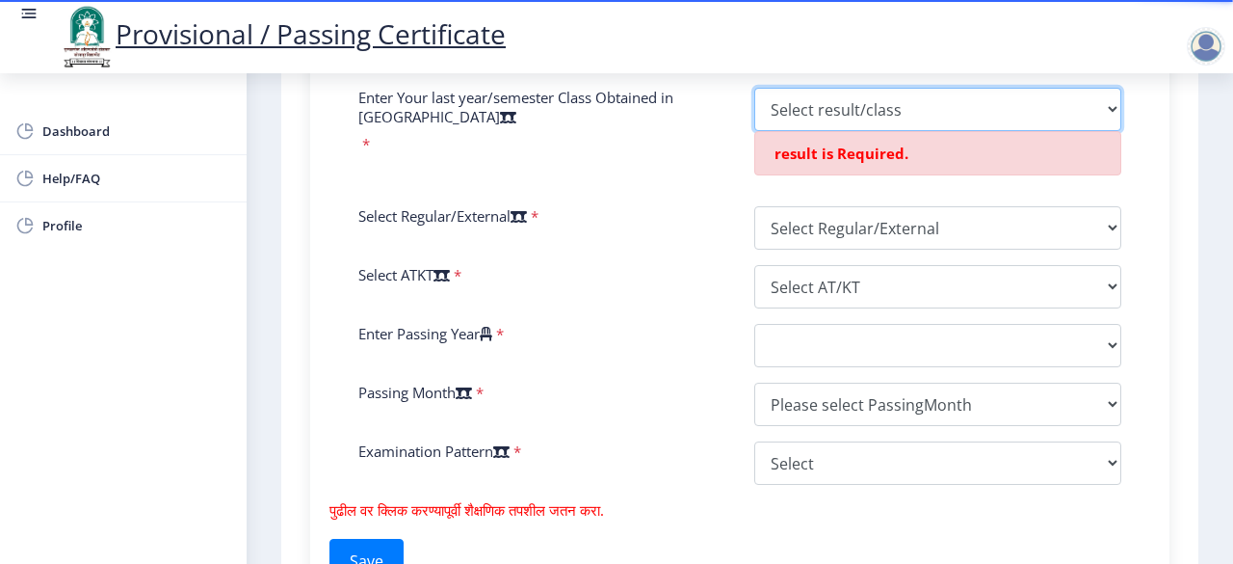
scroll to position [1207, 0]
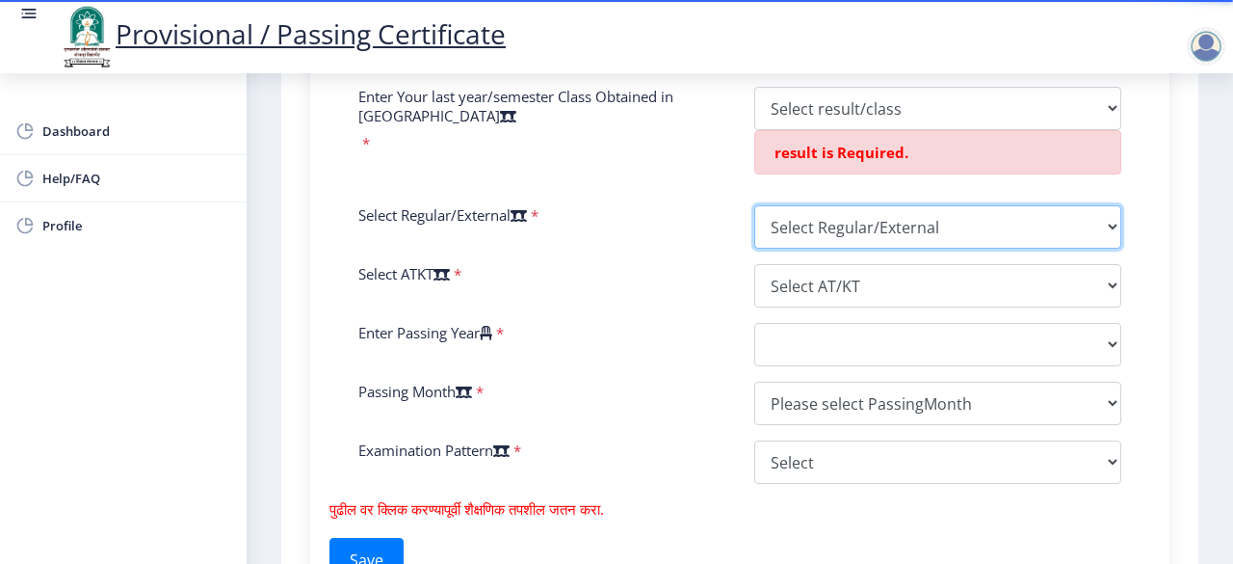
click at [825, 242] on select "Select Regular/External Regular External Special" at bounding box center [937, 226] width 367 height 43
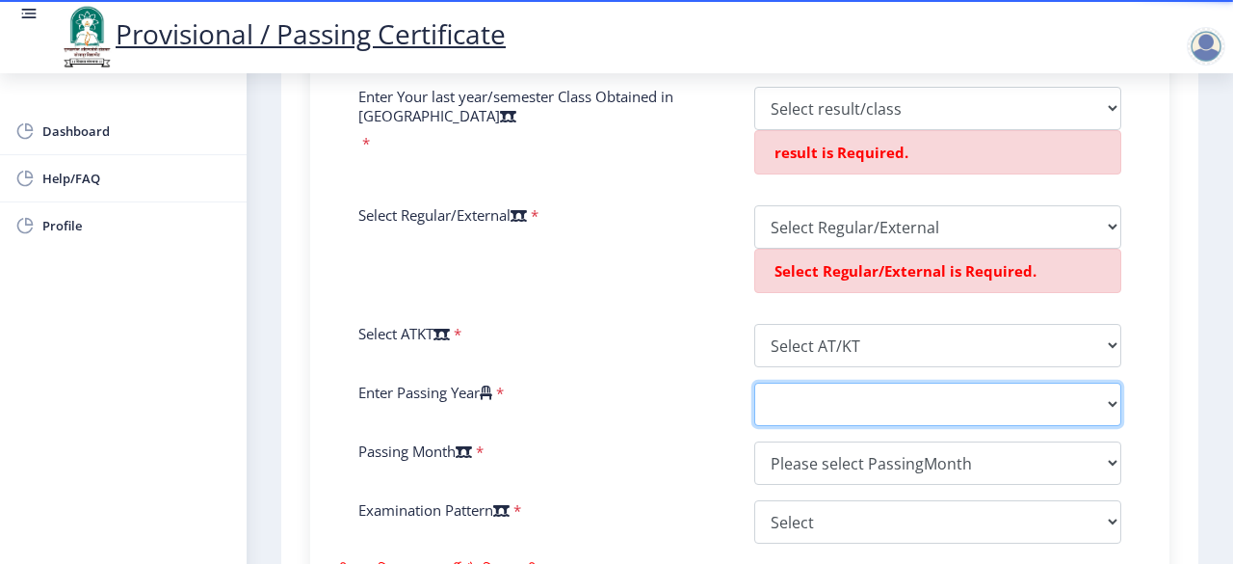
select select "2011"
click at [754, 395] on select "2025 2024 2023 2022 2021 2020 2019 2018 2017 2016 2015 2014 2013 2012 2011 2010…" at bounding box center [937, 404] width 367 height 43
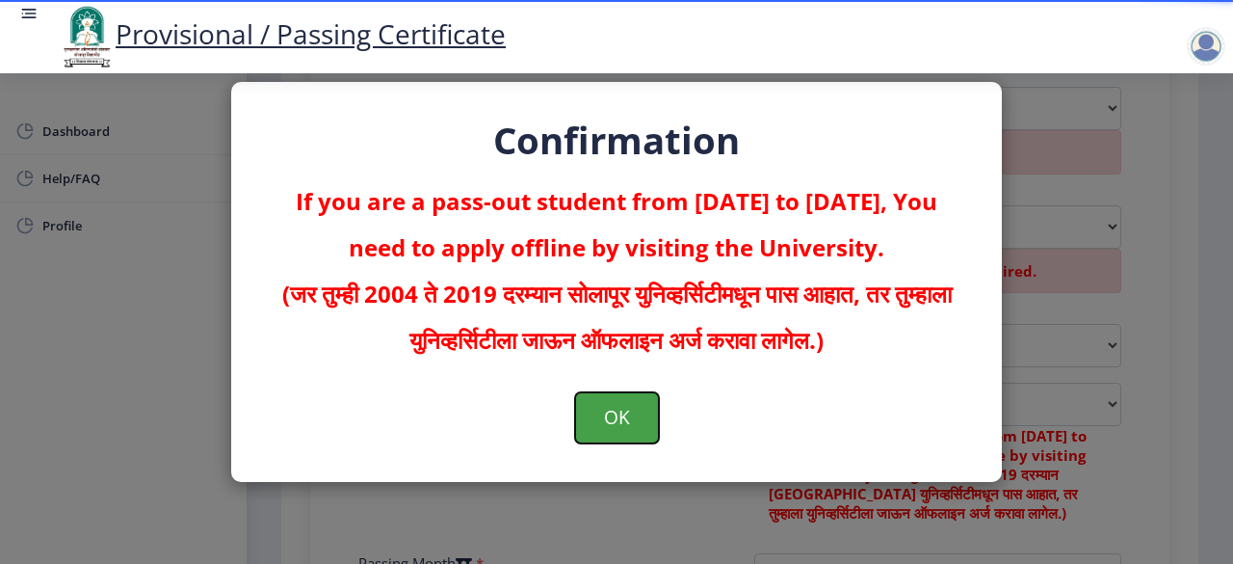
click at [644, 402] on button "OK" at bounding box center [617, 417] width 84 height 50
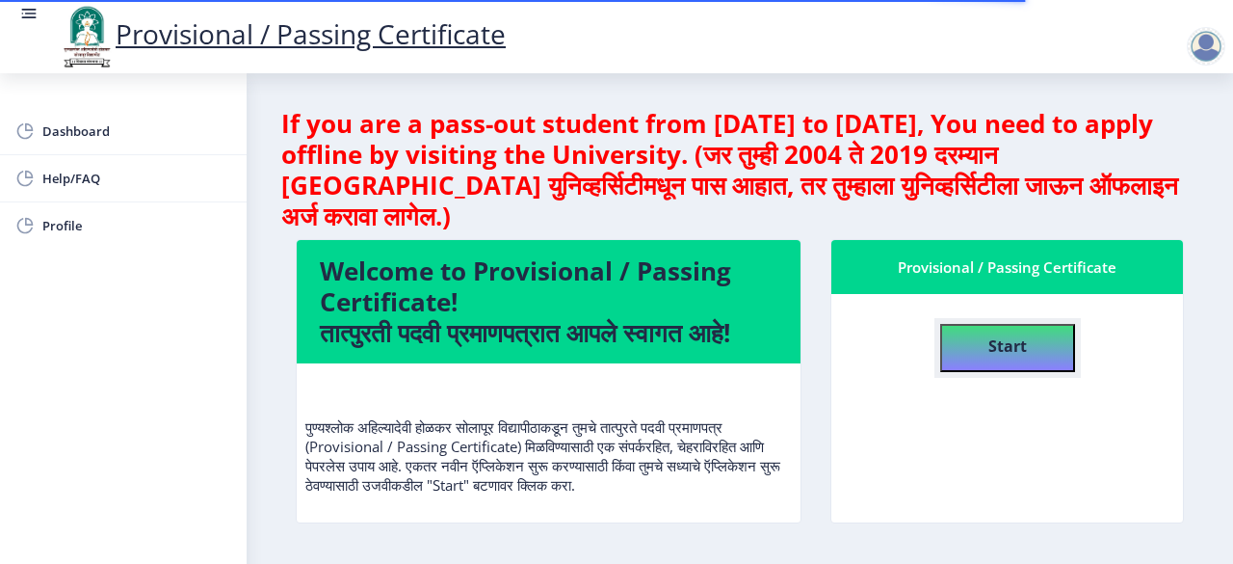
click at [973, 352] on button "Start" at bounding box center [1007, 348] width 135 height 48
select select
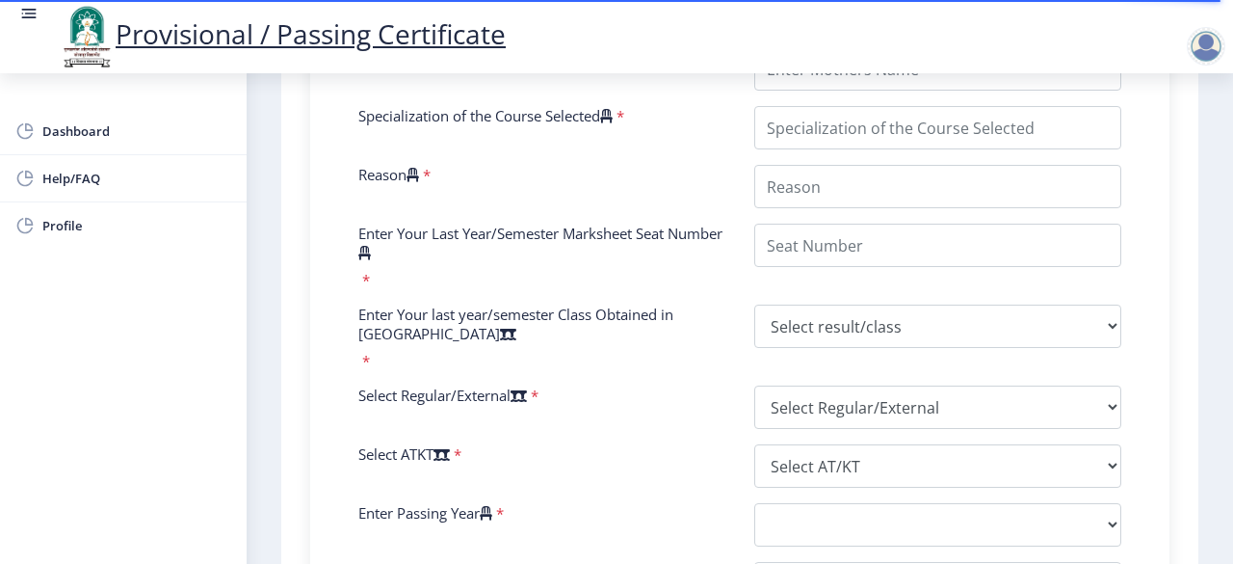
scroll to position [753, 0]
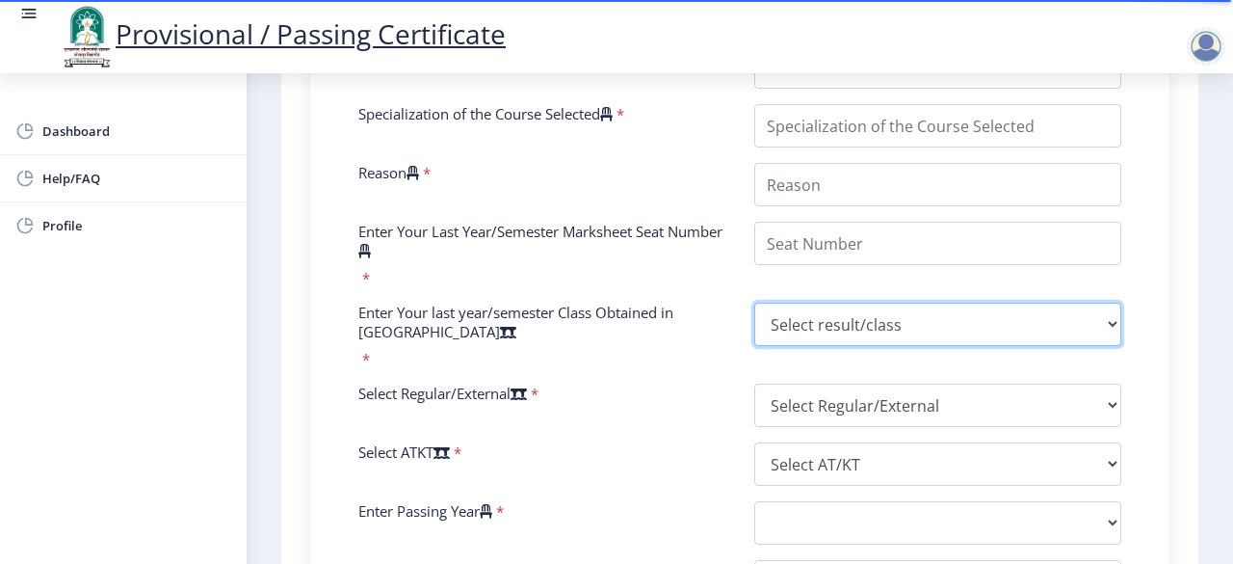
click at [910, 330] on select "Select result/class DISTINCTION FIRST CLASS HIGHER SECOND CLASS SECOND CLASS PA…" at bounding box center [937, 324] width 367 height 43
select select "Grade A+"
click at [754, 319] on select "Select result/class DISTINCTION FIRST CLASS HIGHER SECOND CLASS SECOND CLASS PA…" at bounding box center [937, 324] width 367 height 43
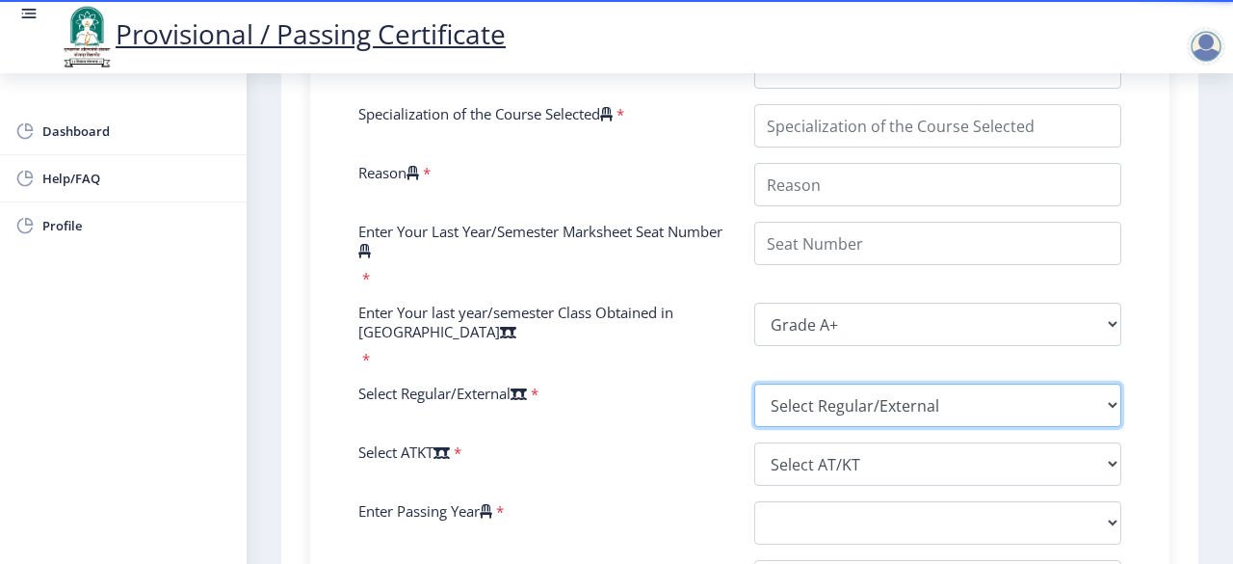
click at [815, 404] on select "Select Regular/External Regular External Special" at bounding box center [937, 404] width 367 height 43
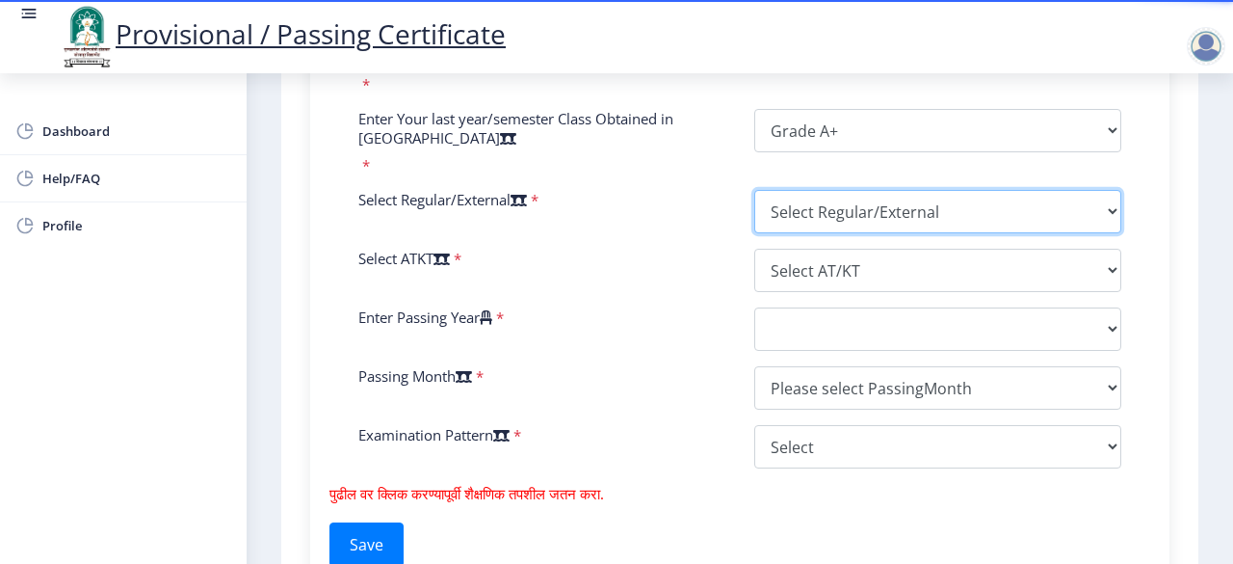
scroll to position [949, 0]
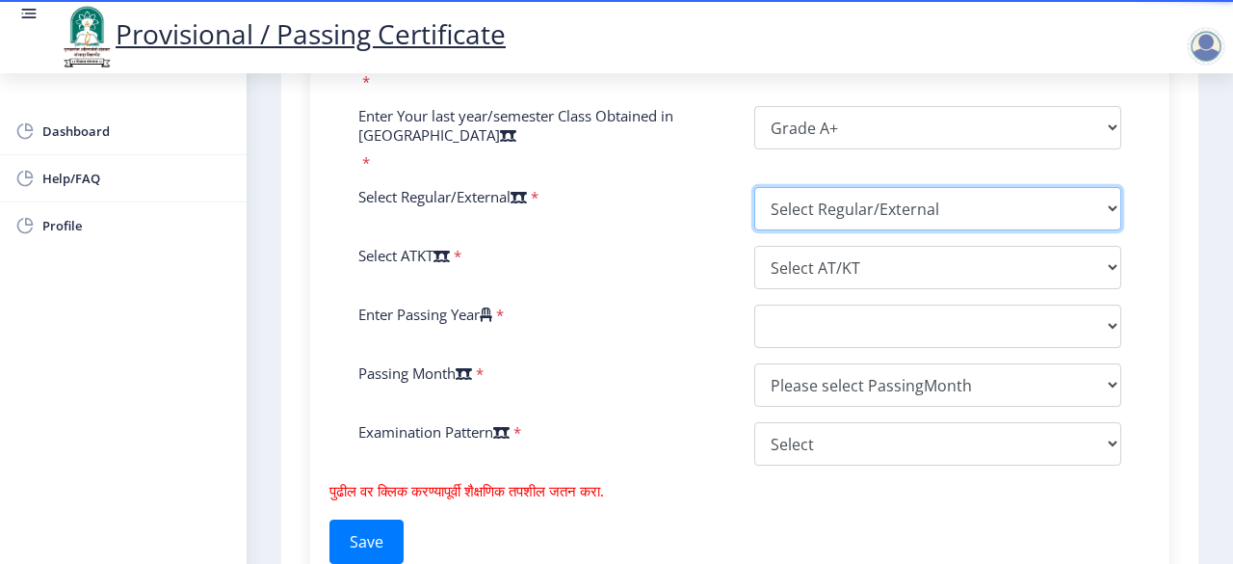
click at [842, 226] on select "Select Regular/External Regular External Special" at bounding box center [937, 208] width 367 height 43
select select "Regular"
click at [754, 203] on select "Select Regular/External Regular External Special" at bounding box center [937, 208] width 367 height 43
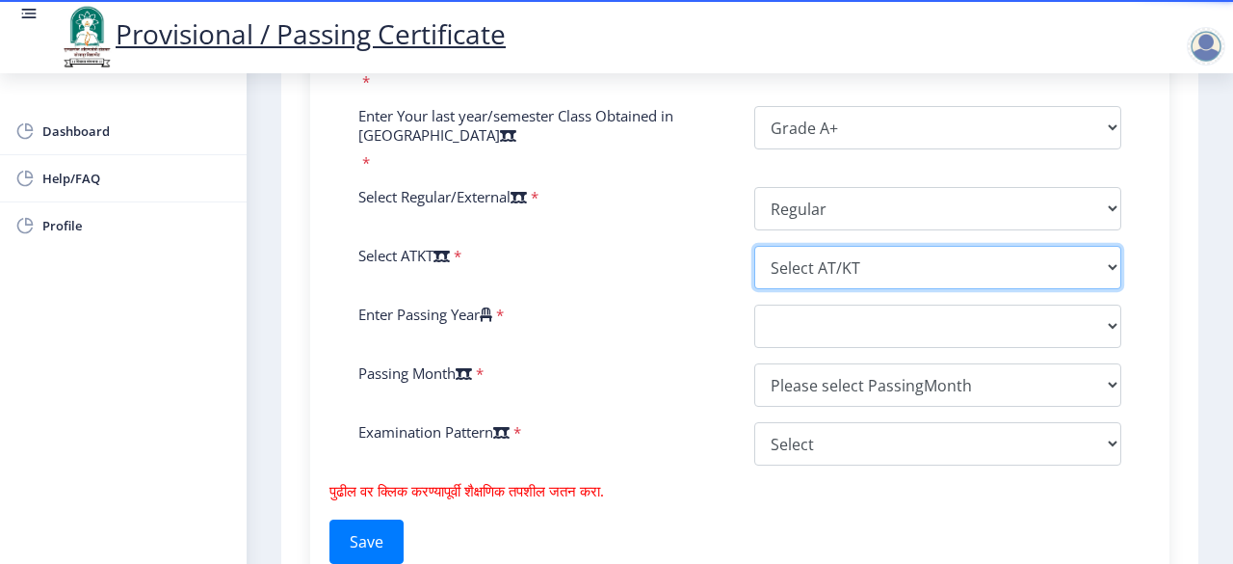
click at [855, 289] on select "Select AT/KT None ATKT" at bounding box center [937, 267] width 367 height 43
select select "None"
click at [754, 262] on select "Select AT/KT None ATKT" at bounding box center [937, 267] width 367 height 43
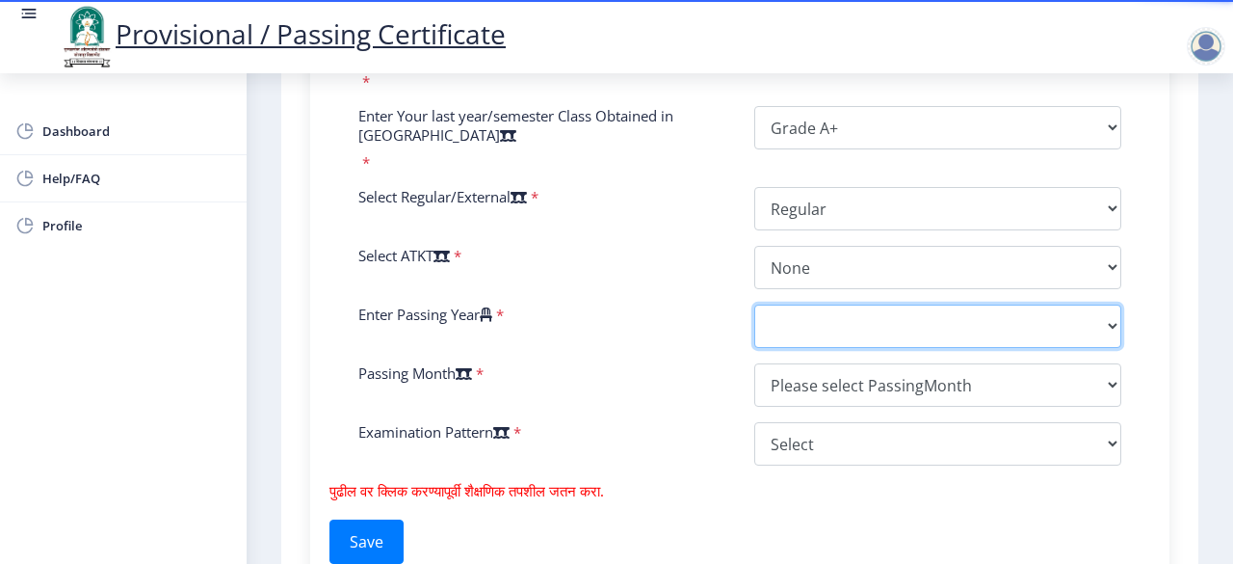
click at [842, 338] on select "2025 2024 2023 2022 2021 2020 2019 2018 2017 2016 2015 2014 2013 2012 2011 2010…" at bounding box center [937, 325] width 367 height 43
select select "2021"
click at [754, 321] on select "2025 2024 2023 2022 2021 2020 2019 2018 2017 2016 2015 2014 2013 2012 2011 2010…" at bounding box center [937, 325] width 367 height 43
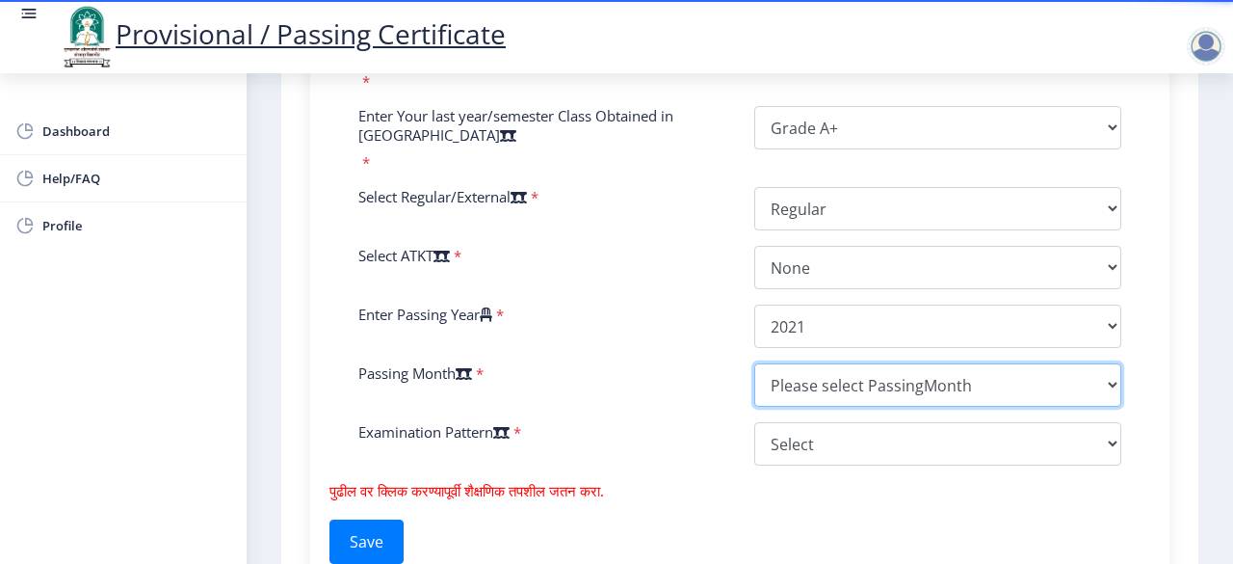
click at [832, 398] on select "Please select PassingMonth (01) January (02) February (03) March (04) April (05…" at bounding box center [937, 384] width 367 height 43
select select "March"
click at [754, 380] on select "Please select PassingMonth (01) January (02) February (03) March (04) April (05…" at bounding box center [937, 384] width 367 height 43
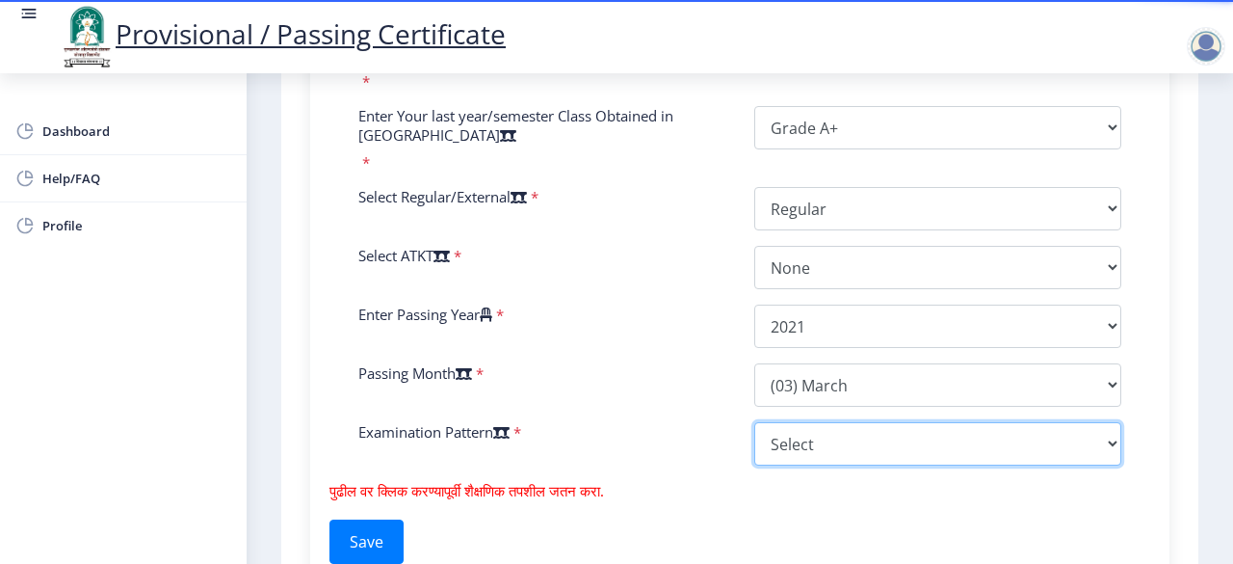
click at [800, 457] on select "Select Yearly Semester" at bounding box center [937, 443] width 367 height 43
select select "Semester"
click at [754, 438] on select "Select Yearly Semester" at bounding box center [937, 443] width 367 height 43
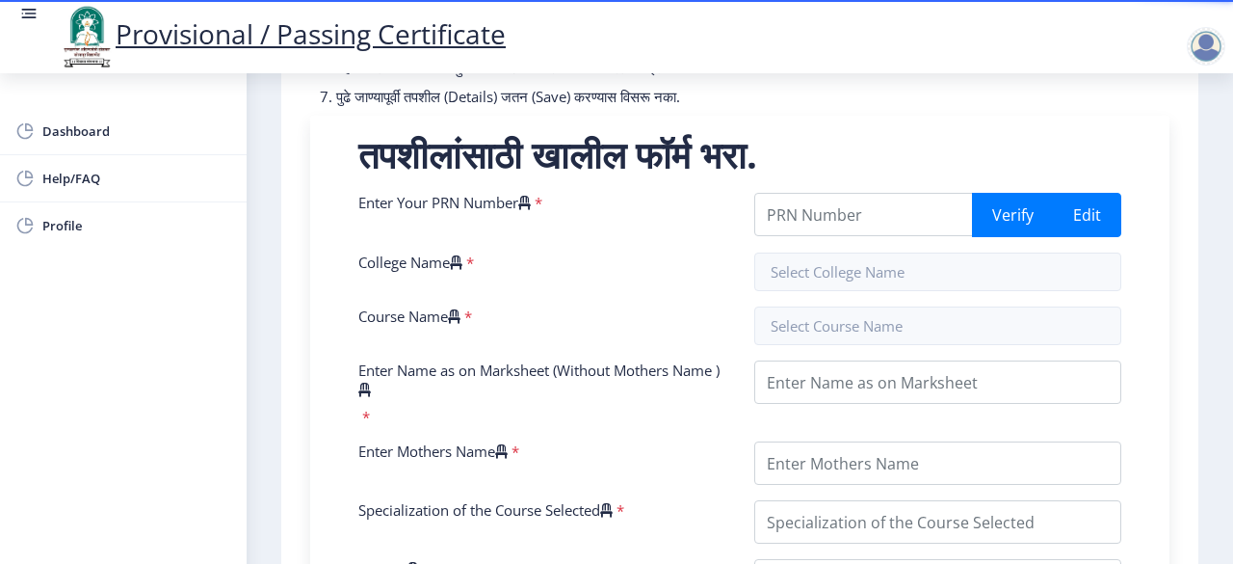
scroll to position [357, 0]
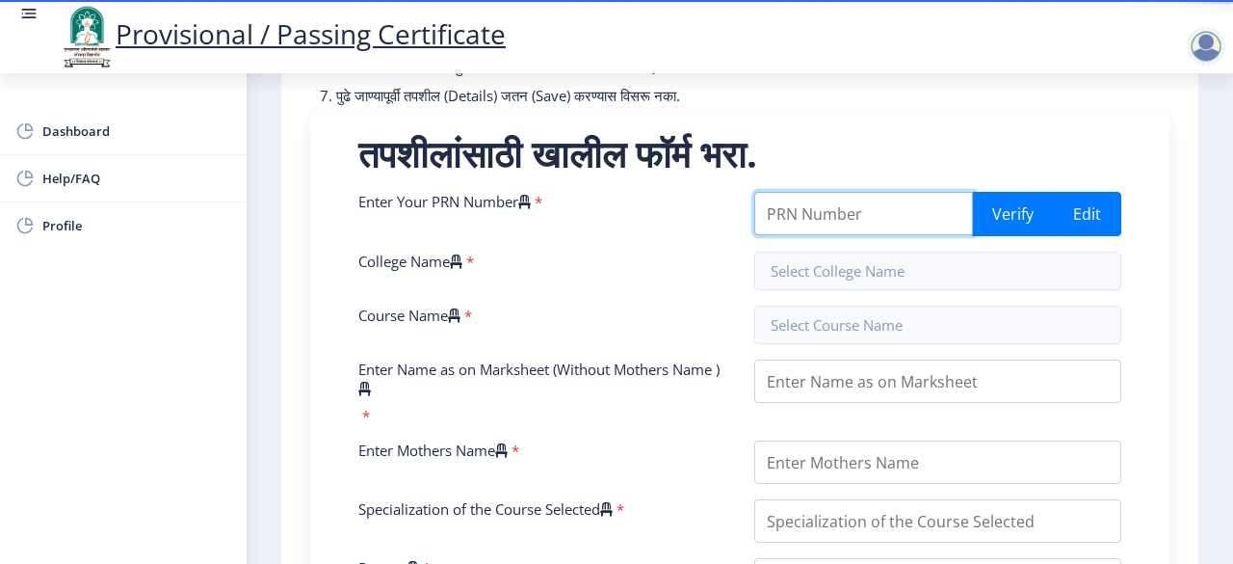
click at [892, 228] on input "Enter Your PRN Number" at bounding box center [863, 213] width 219 height 43
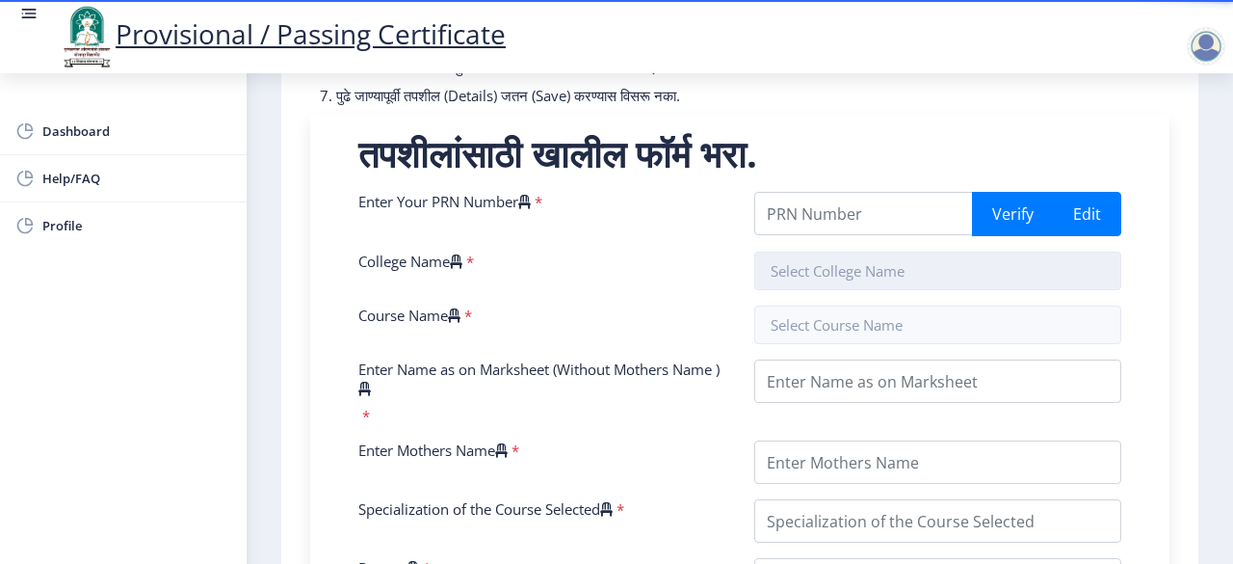
click at [831, 293] on nb-layout "Provisional / Passing Certificate Dashboard Help/FAQ Profile 1 First Step 2 Sec…" at bounding box center [616, 282] width 1233 height 564
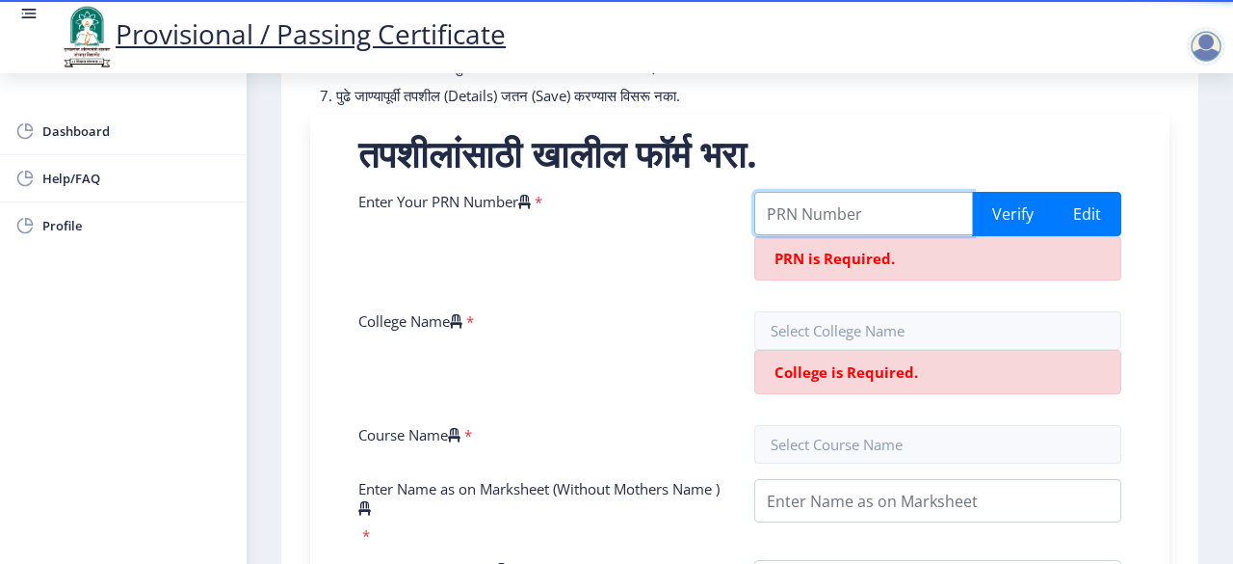
click at [811, 235] on input "Enter Your PRN Number" at bounding box center [863, 213] width 219 height 43
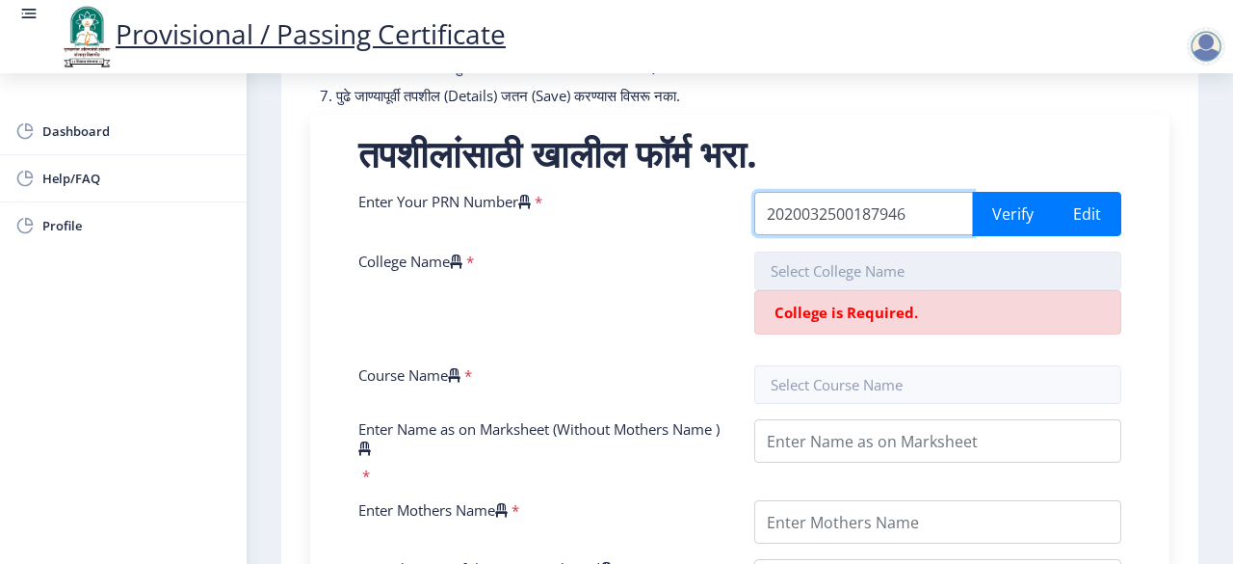
type input "2020032500187946"
click at [827, 283] on input "text" at bounding box center [937, 270] width 367 height 39
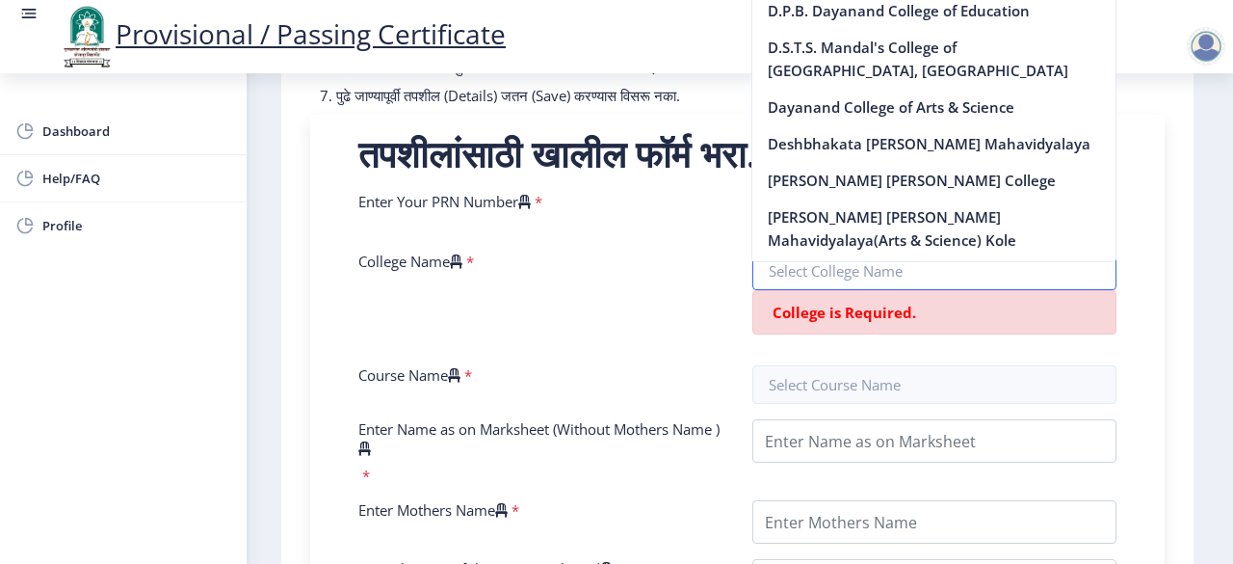
scroll to position [803, 0]
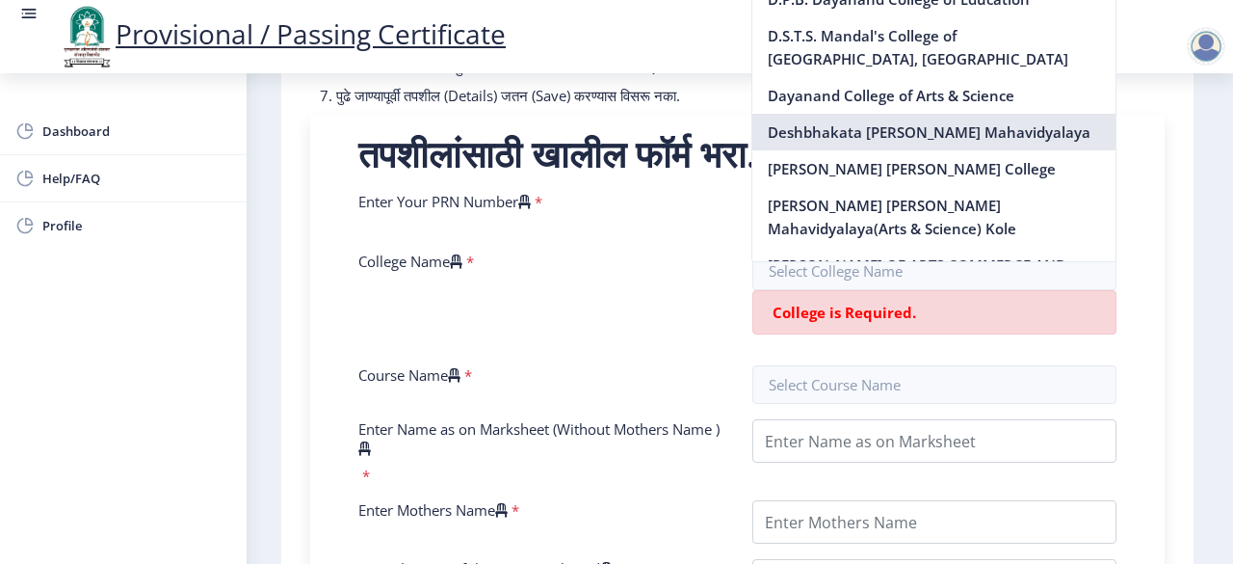
click at [872, 150] on nb-option "Deshbhakata [PERSON_NAME] Mahavidyalaya" at bounding box center [934, 132] width 363 height 37
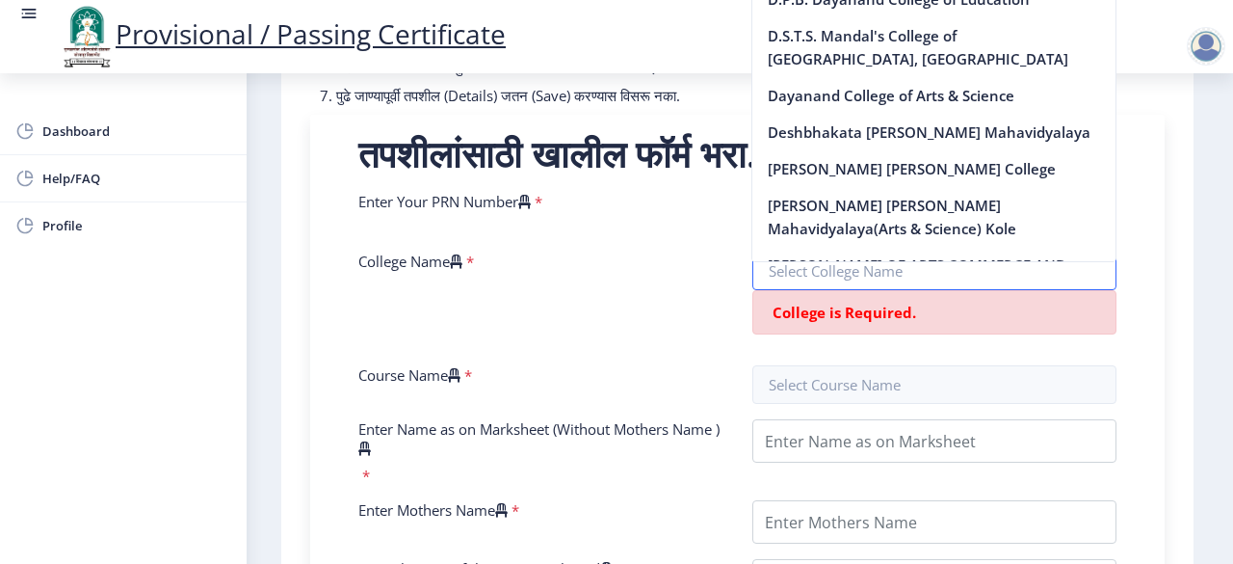
type input "Deshbhakata [PERSON_NAME] Mahavidyalaya"
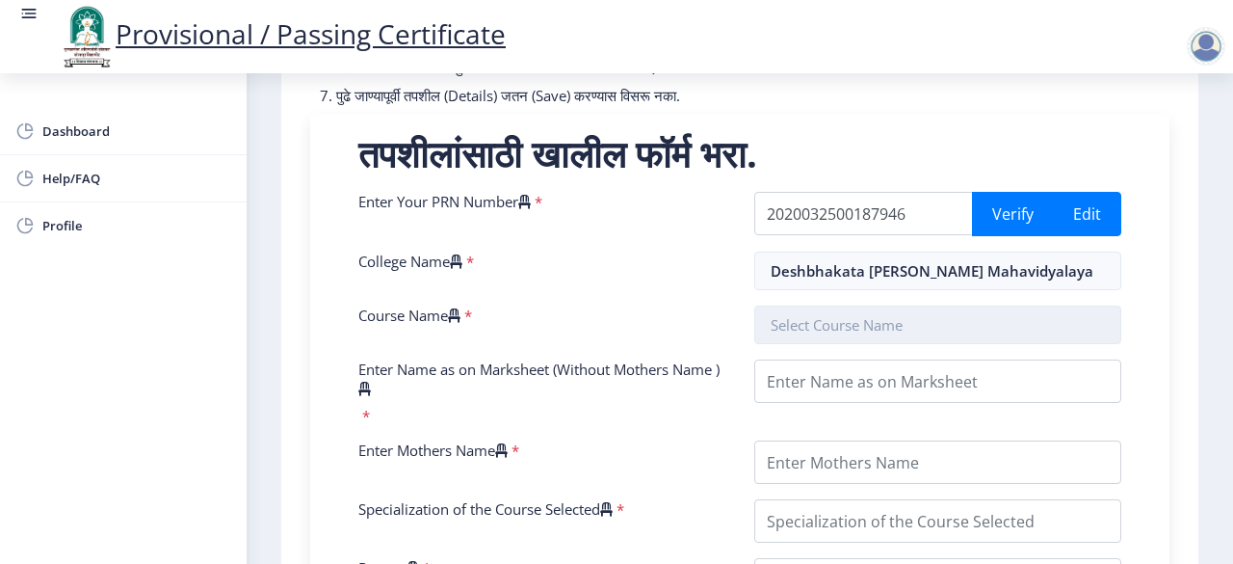
scroll to position [0, 0]
click at [842, 344] on input "text" at bounding box center [937, 324] width 367 height 39
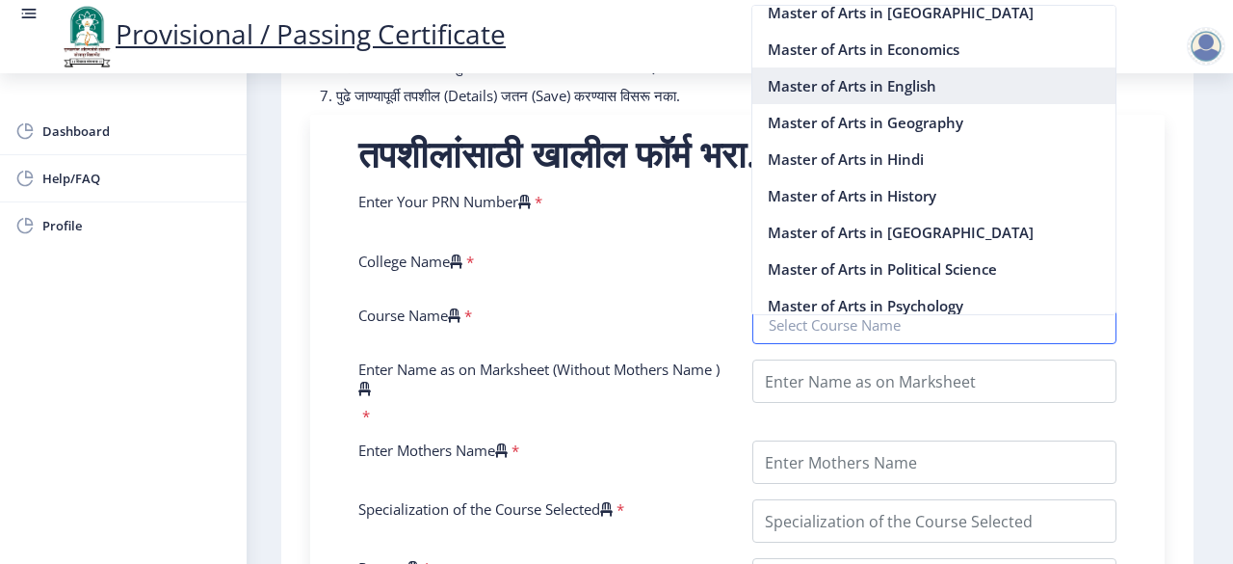
scroll to position [1384, 0]
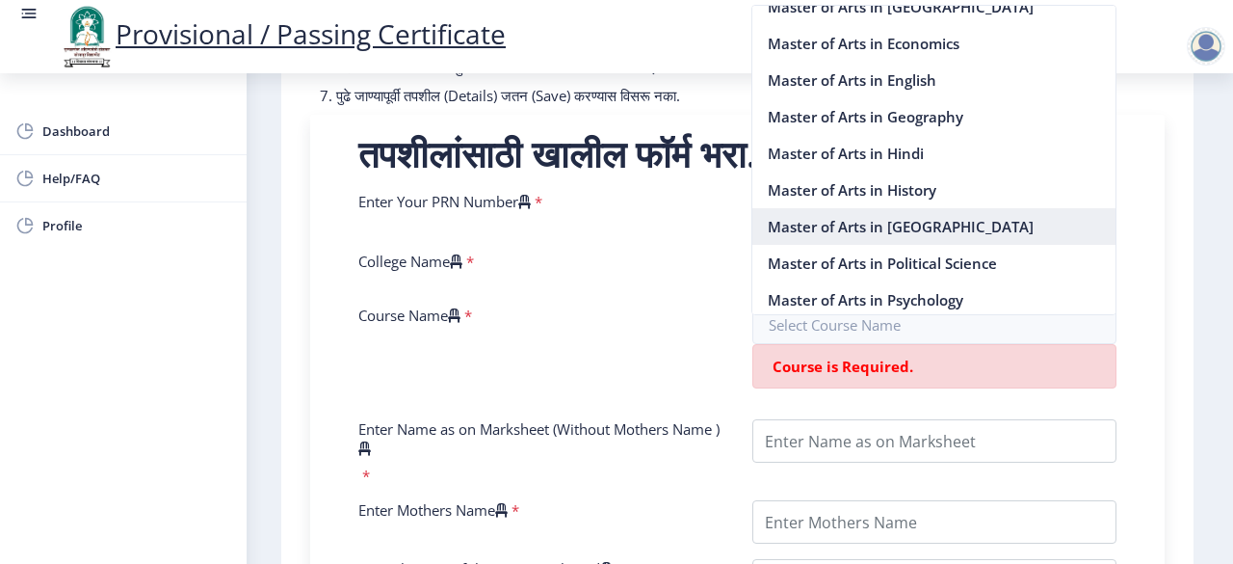
click at [896, 245] on nb-option "Master of Arts in [GEOGRAPHIC_DATA]" at bounding box center [934, 226] width 363 height 37
type input "Master of Arts in [GEOGRAPHIC_DATA]"
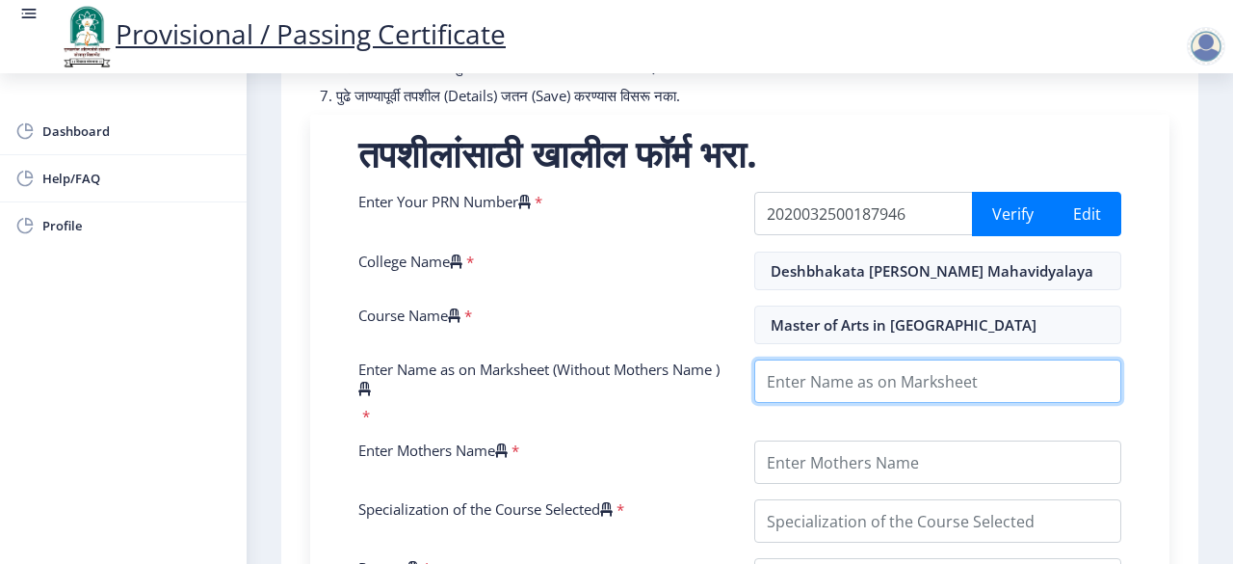
click at [863, 396] on input "Enter Name as on Marksheet (Without Mothers Name )" at bounding box center [937, 380] width 367 height 43
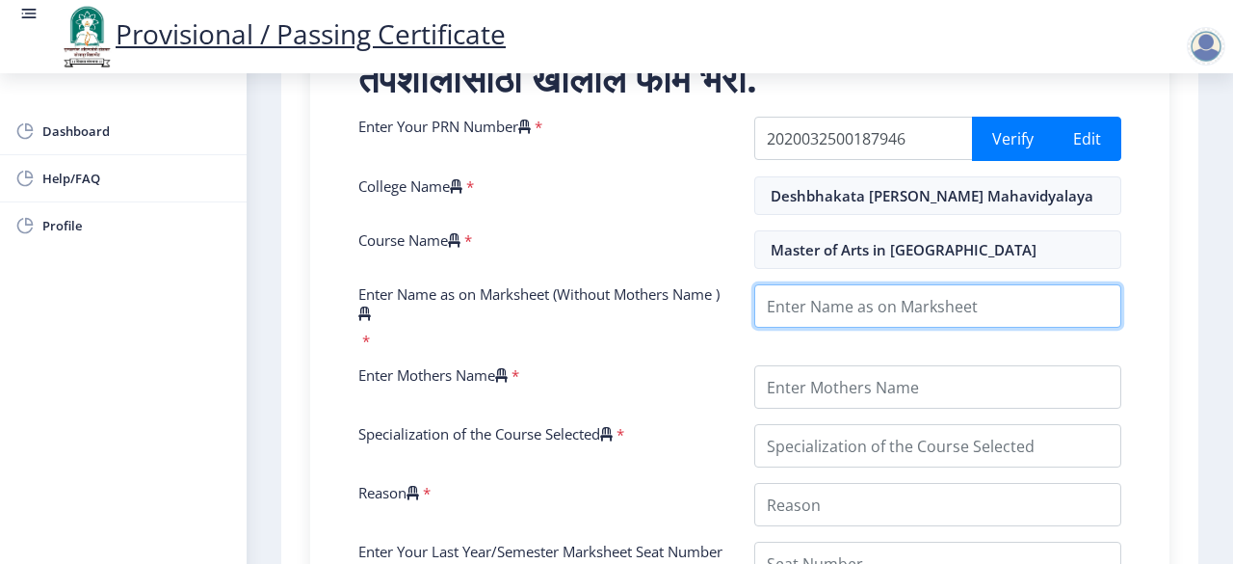
scroll to position [446, 0]
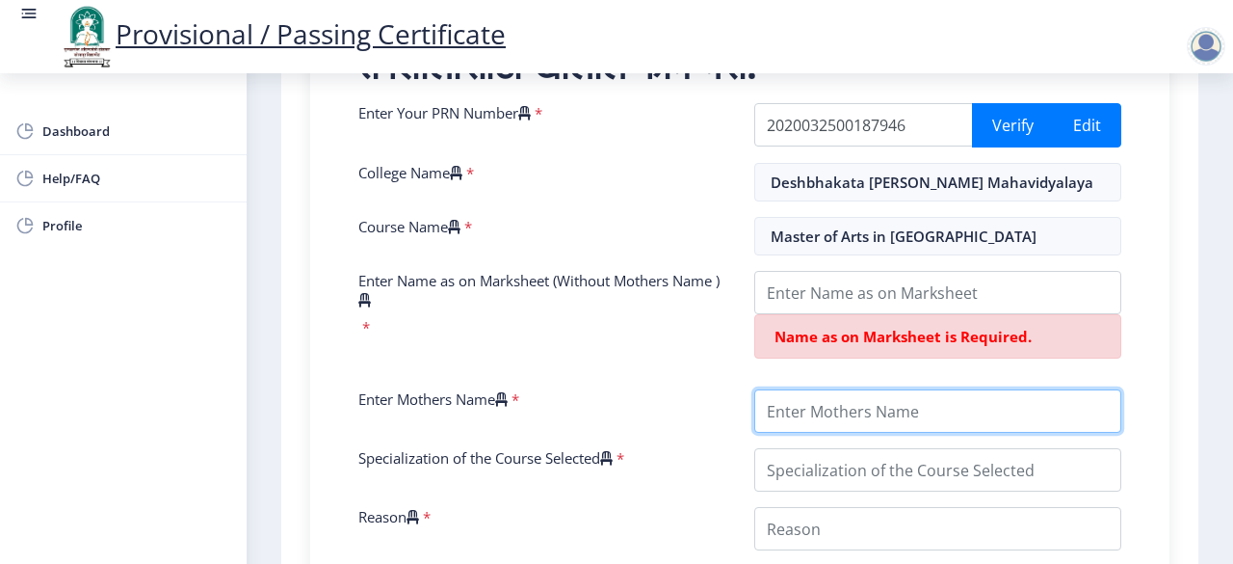
click at [863, 396] on div "Enter Your PRN Number * 2020032500187946 Verify Edit College Name * [PERSON_NAM…" at bounding box center [740, 562] width 792 height 918
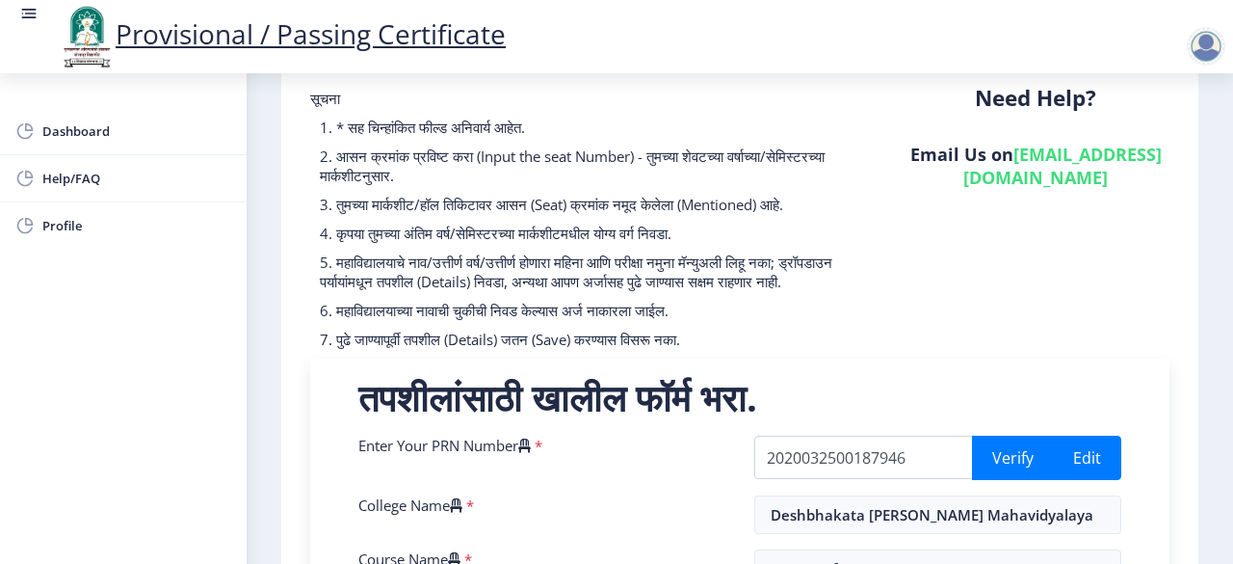
scroll to position [0, 0]
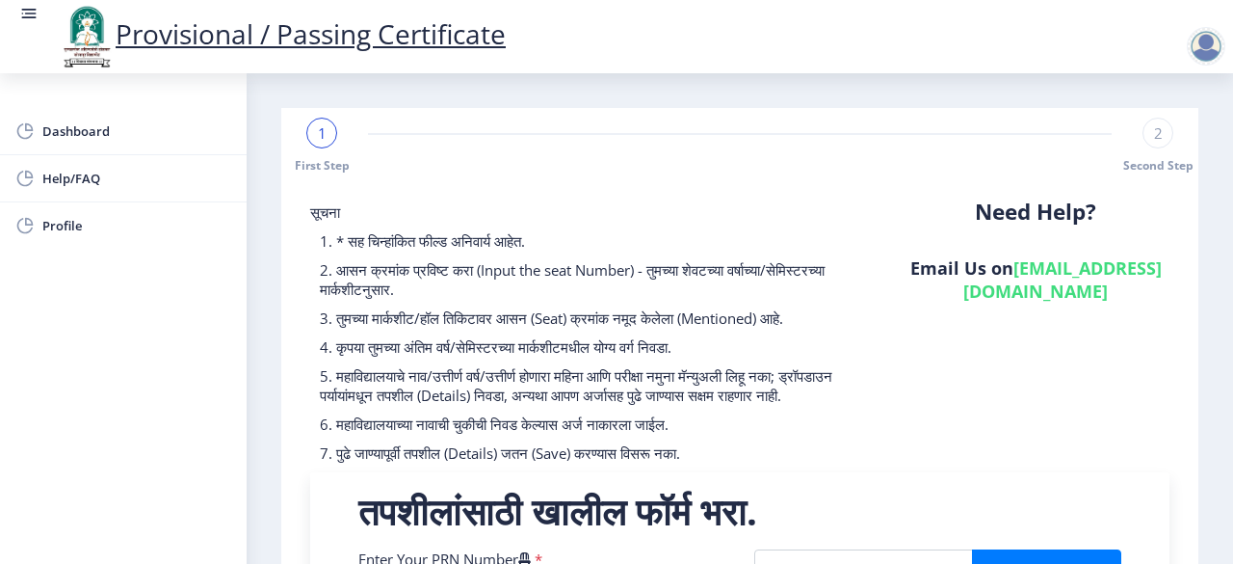
click at [1193, 49] on div at bounding box center [1206, 46] width 39 height 39
click at [1160, 135] on link "Log out" at bounding box center [1156, 150] width 154 height 46
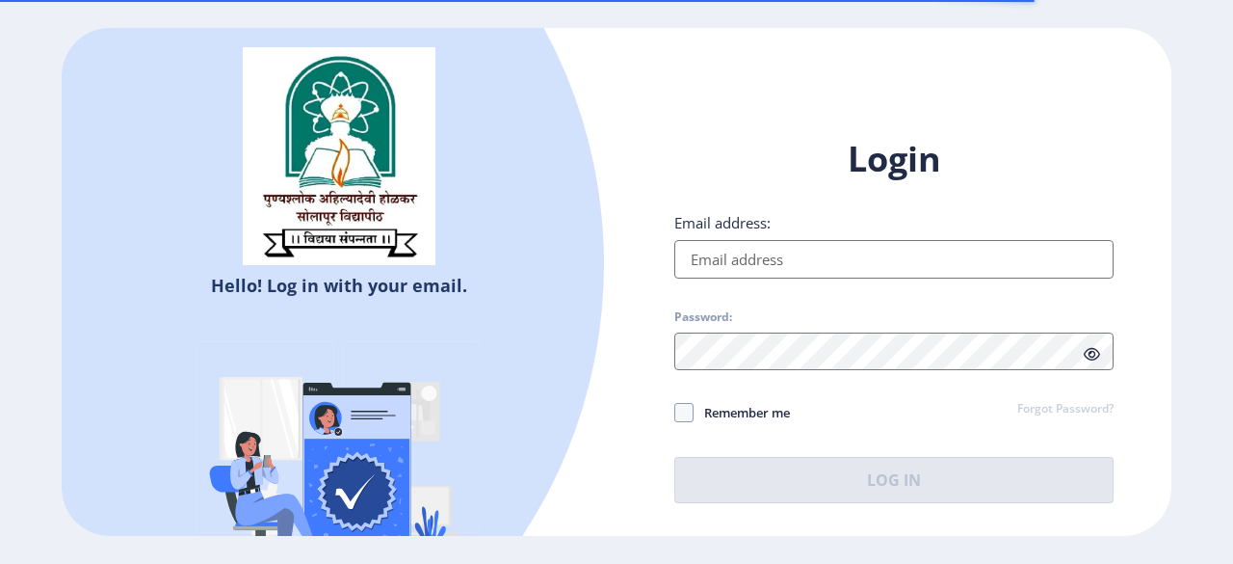
click at [820, 263] on input "Email address:" at bounding box center [893, 259] width 439 height 39
type input "[EMAIL_ADDRESS][DOMAIN_NAME]"
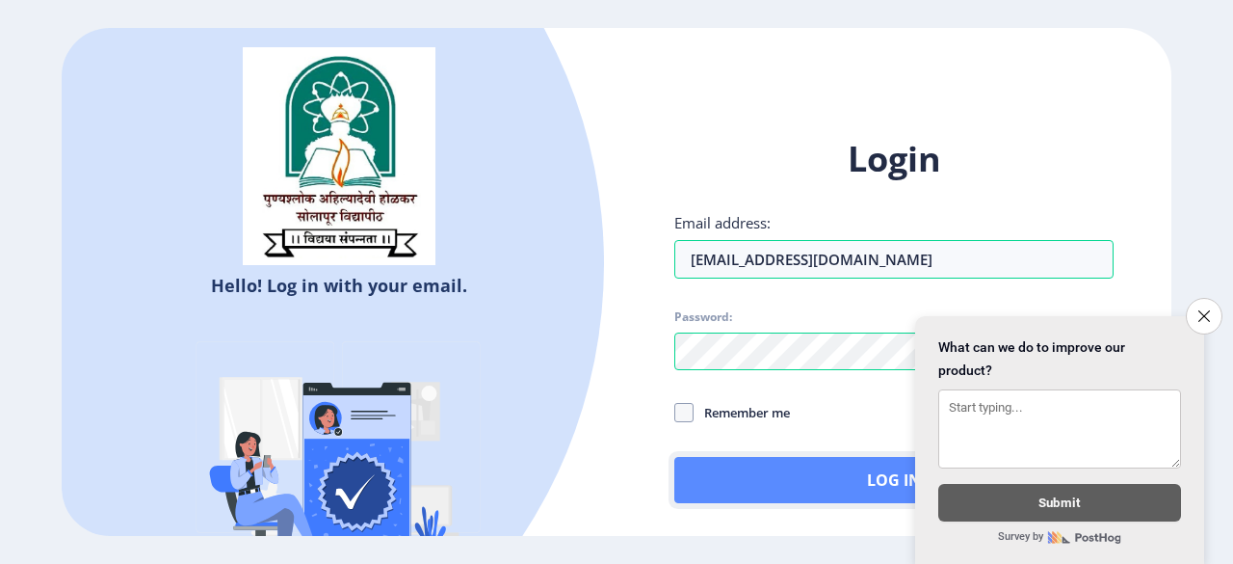
click at [793, 473] on button "Log In" at bounding box center [893, 480] width 439 height 46
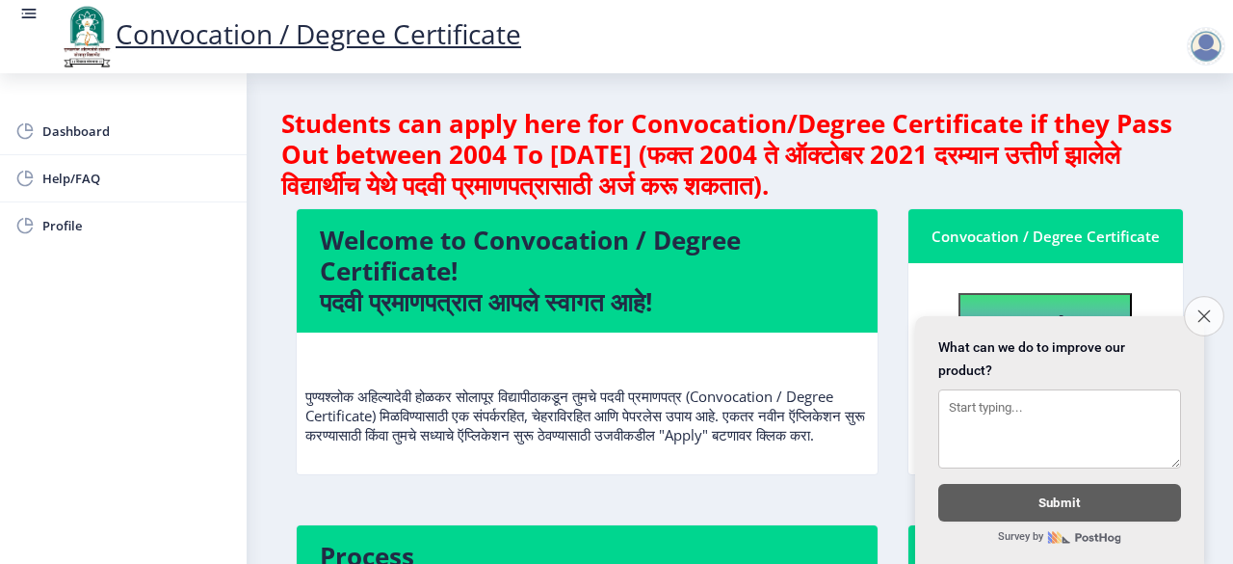
click at [1197, 296] on button "Close survey" at bounding box center [1204, 316] width 40 height 40
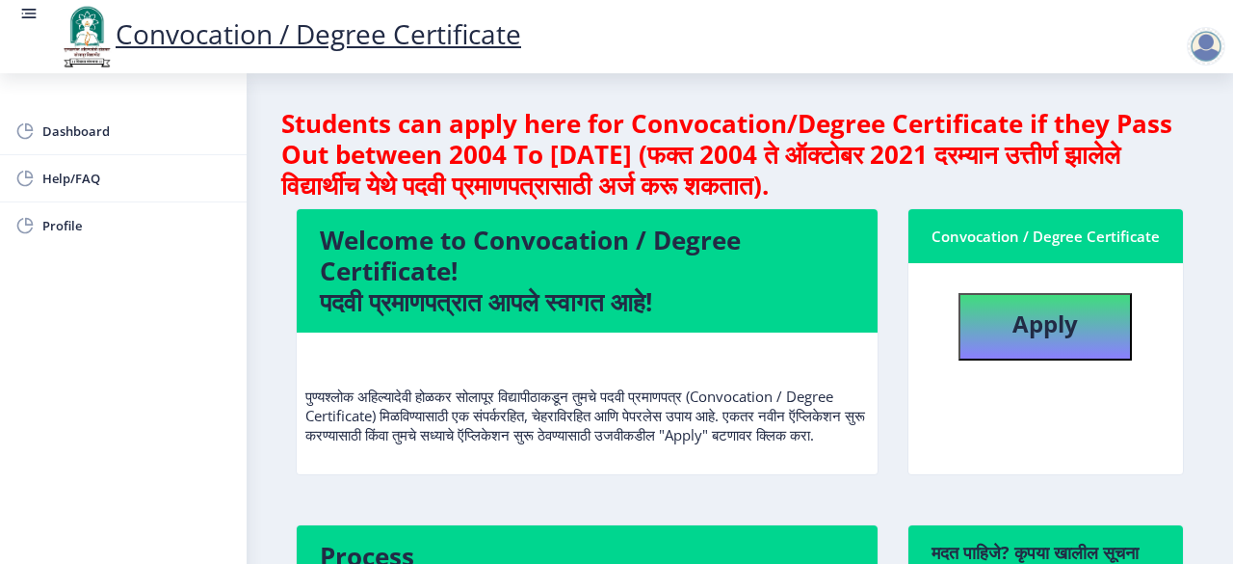
scroll to position [418, 0]
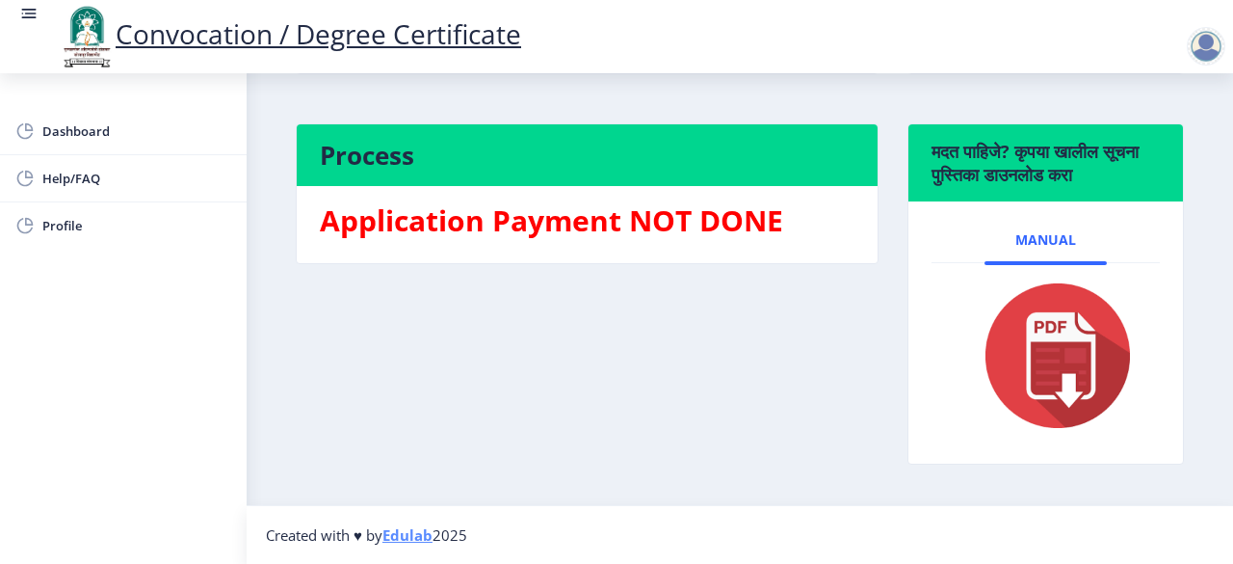
click at [625, 219] on h3 "Application Payment NOT DONE" at bounding box center [587, 220] width 535 height 39
click at [659, 304] on div "Process Application Payment NOT DONE" at bounding box center [587, 308] width 612 height 370
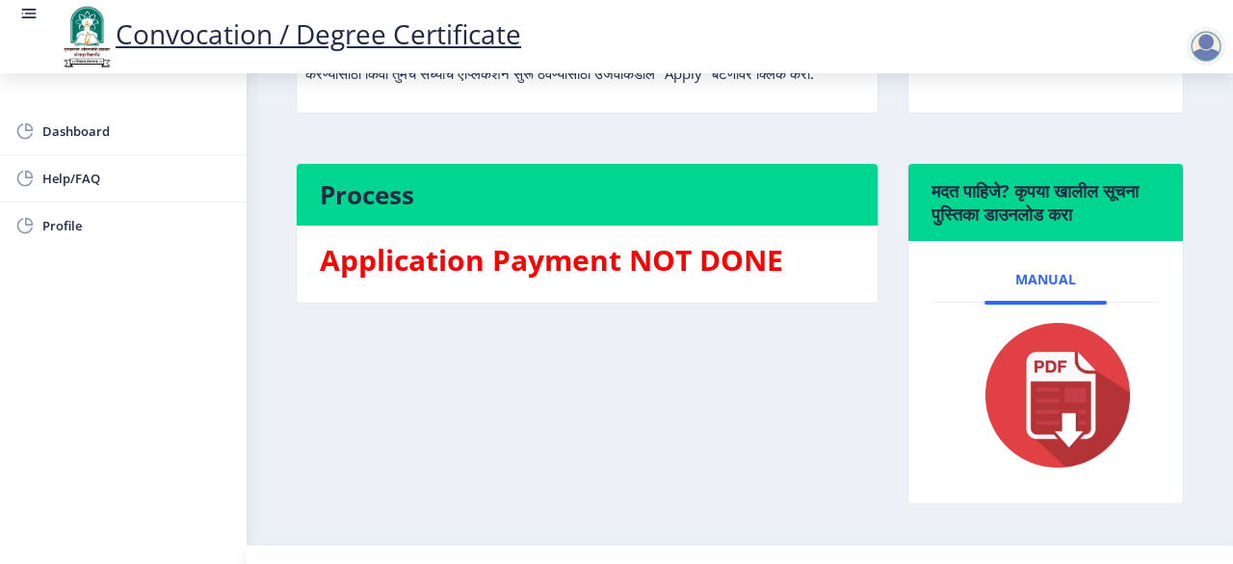
scroll to position [342, 0]
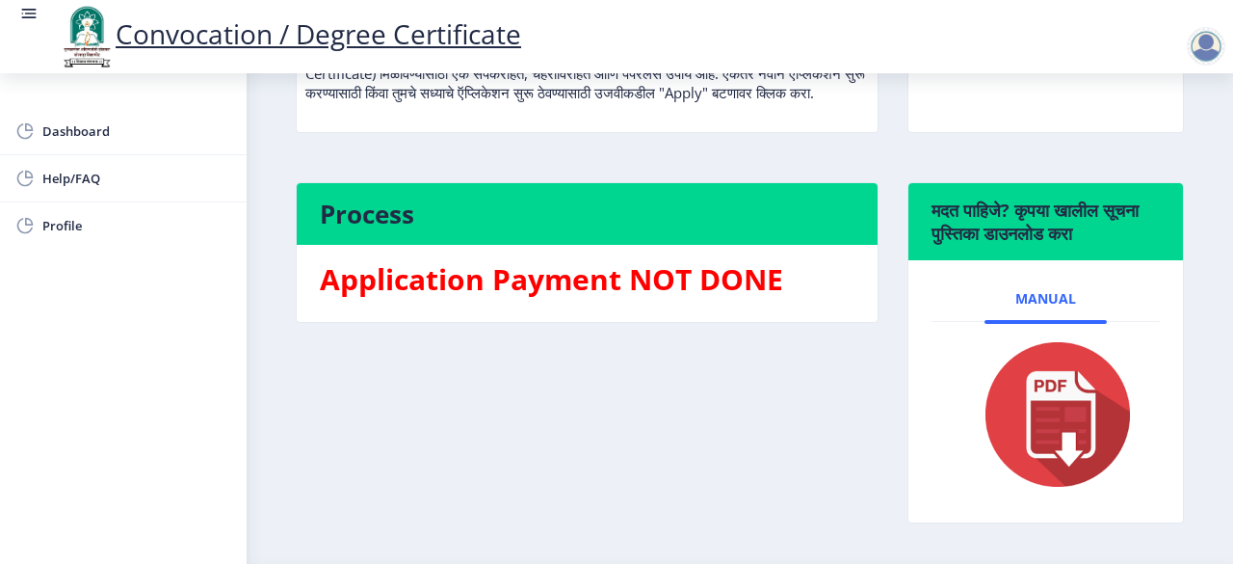
click at [1018, 424] on img at bounding box center [1046, 414] width 178 height 154
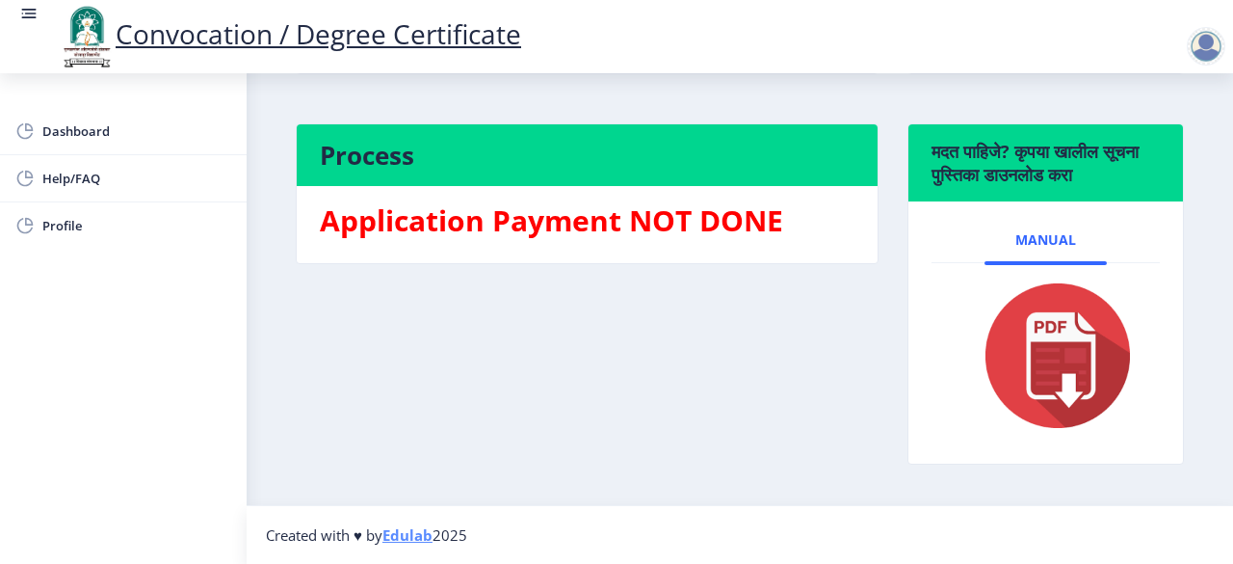
click at [1048, 357] on img at bounding box center [1046, 355] width 178 height 154
